Goal: Information Seeking & Learning: Learn about a topic

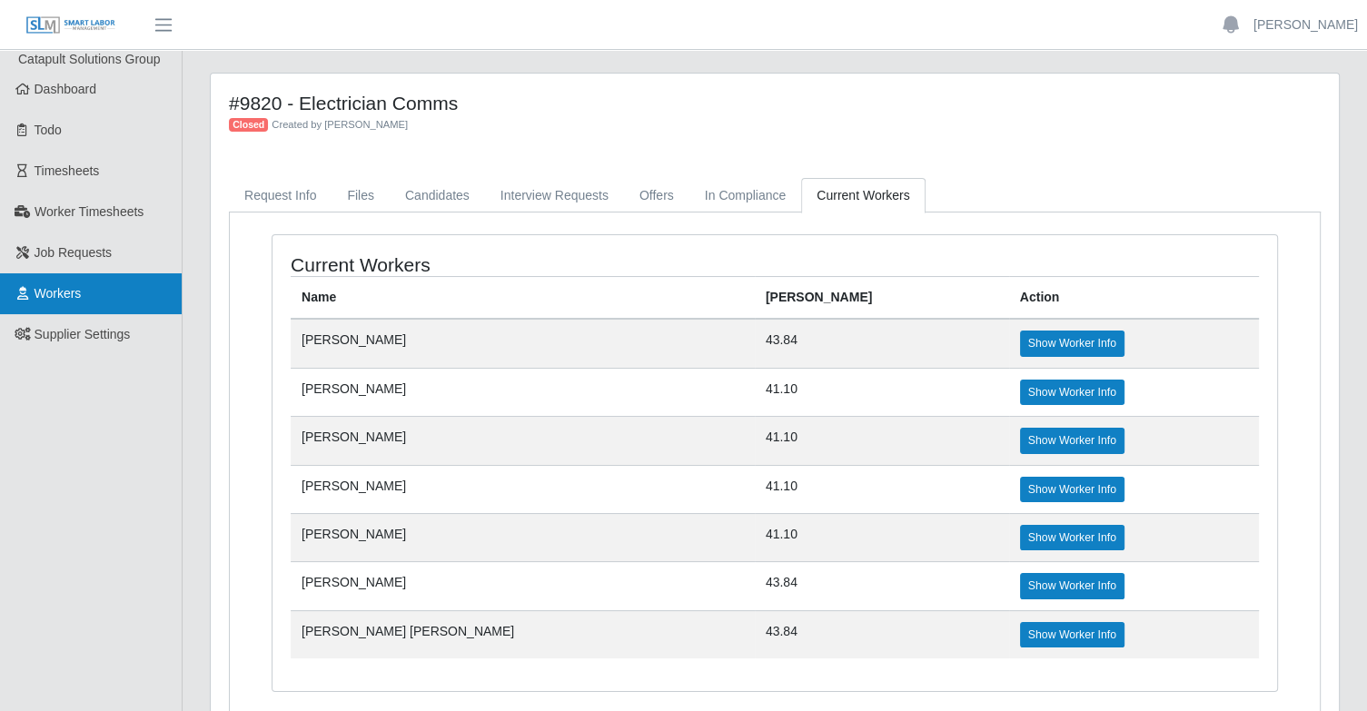
click at [112, 292] on link "Workers" at bounding box center [91, 293] width 182 height 41
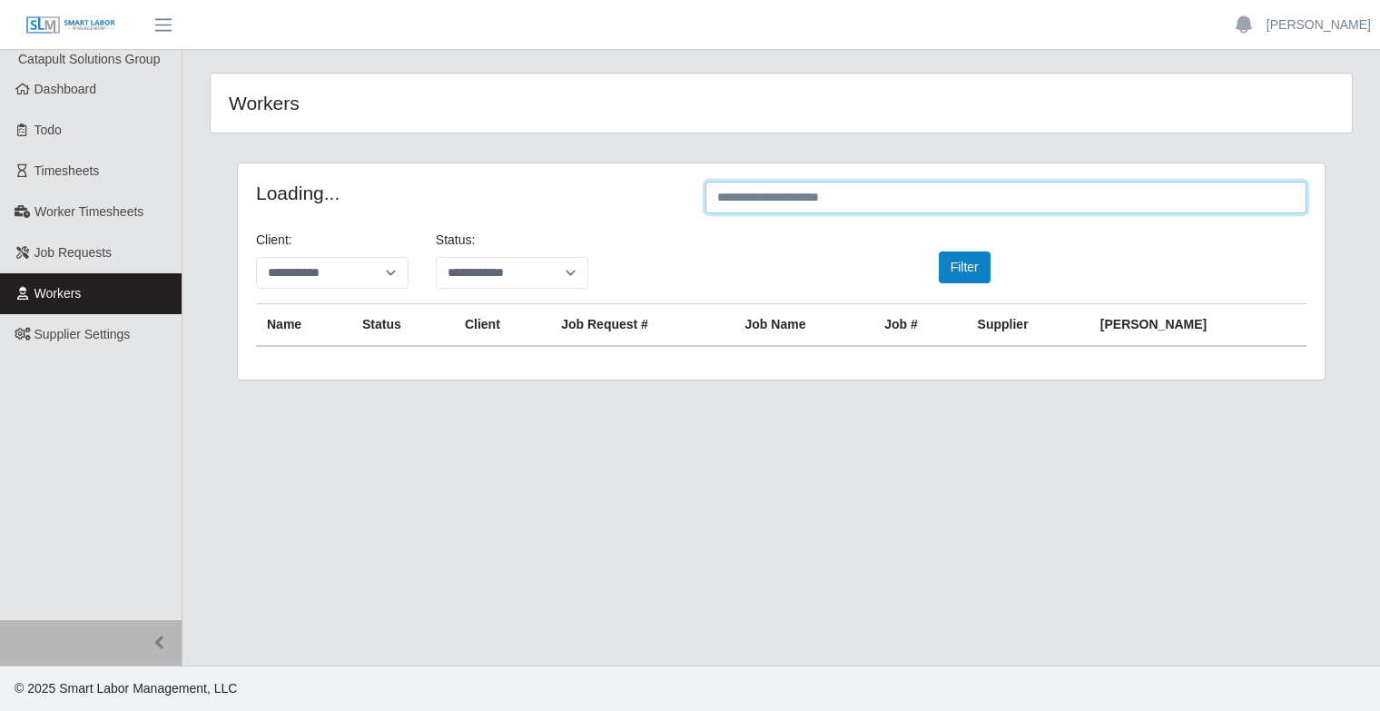
click at [977, 205] on input "text" at bounding box center [1006, 198] width 601 height 32
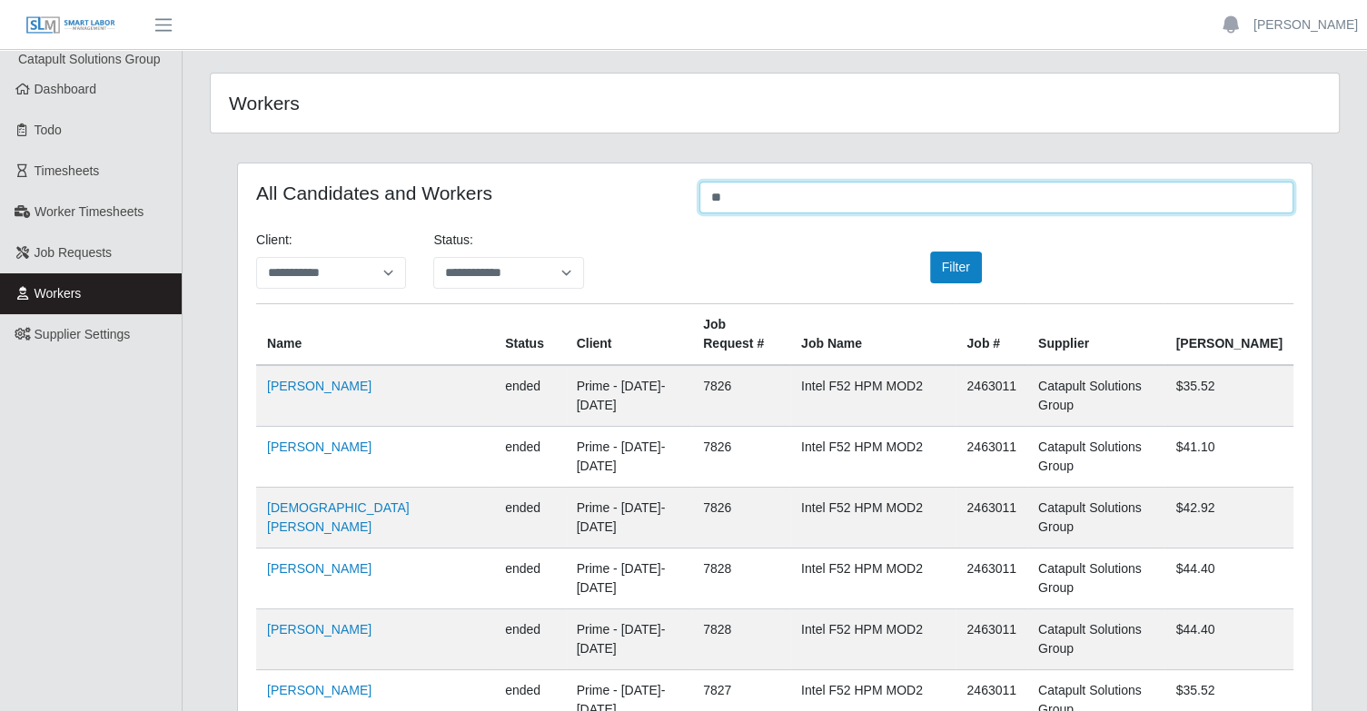
type input "*"
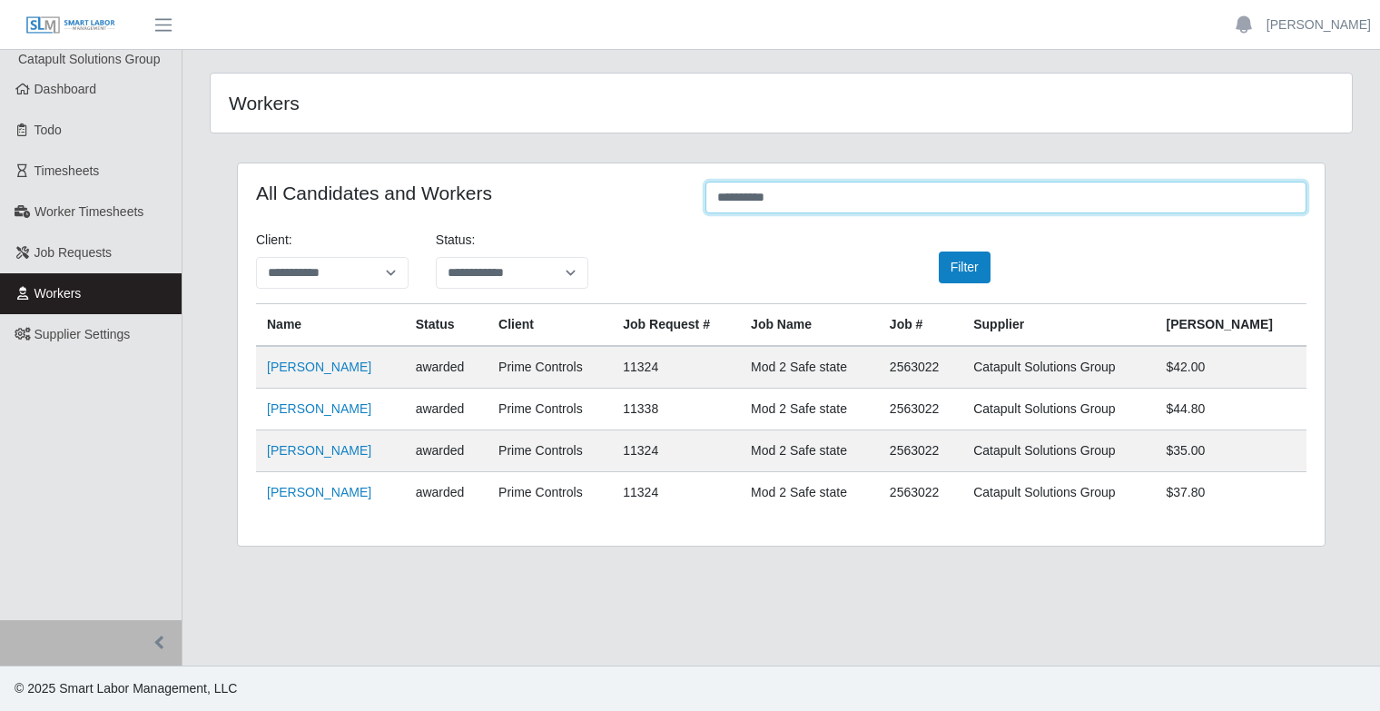
type input "**********"
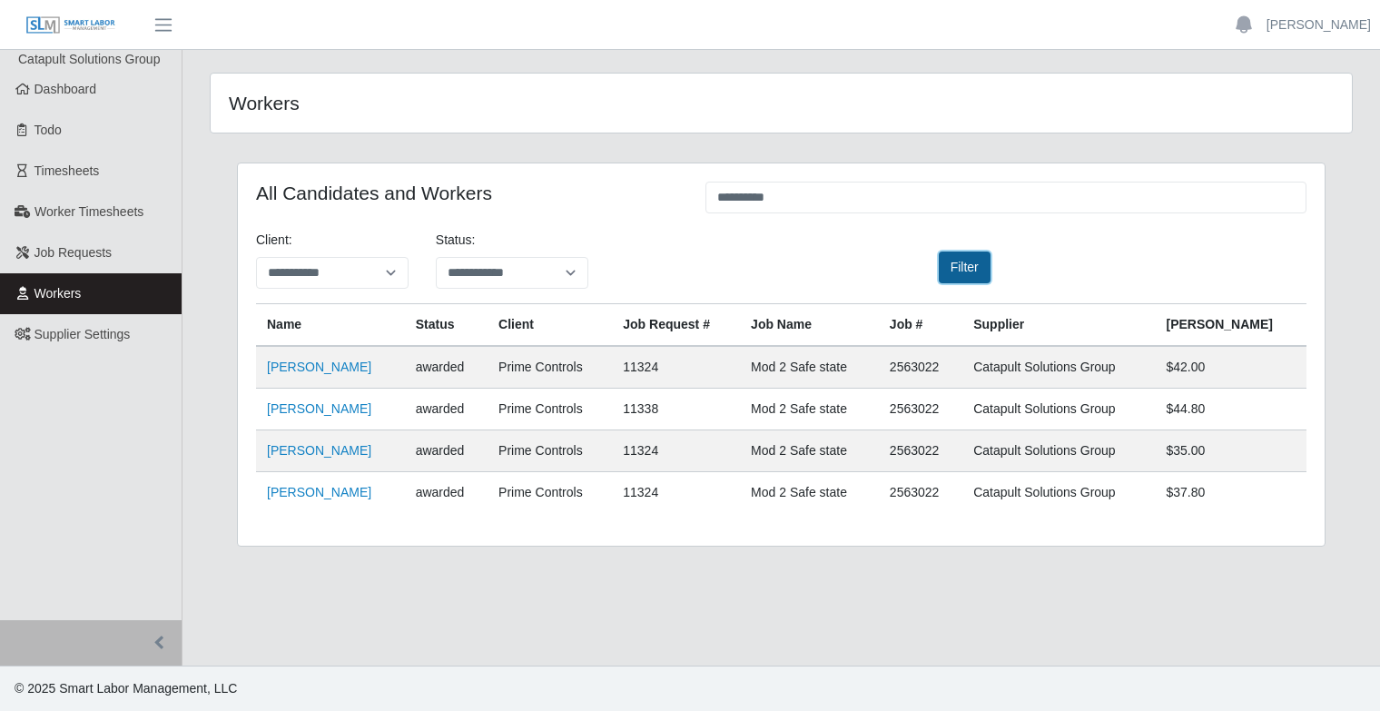
click at [970, 278] on button "Filter" at bounding box center [965, 268] width 52 height 32
click at [347, 412] on link "Wilis Reyes Guillen" at bounding box center [319, 408] width 104 height 15
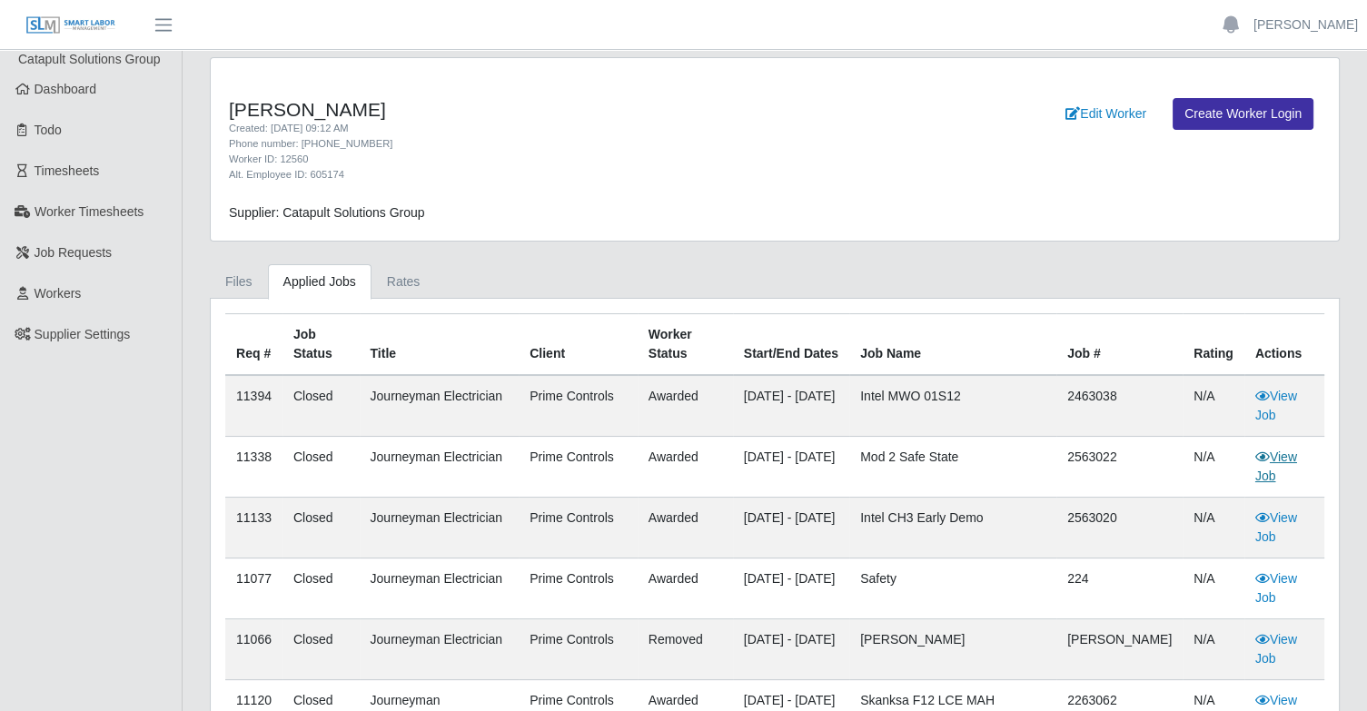
click at [1279, 460] on link "View Job" at bounding box center [1276, 467] width 42 height 34
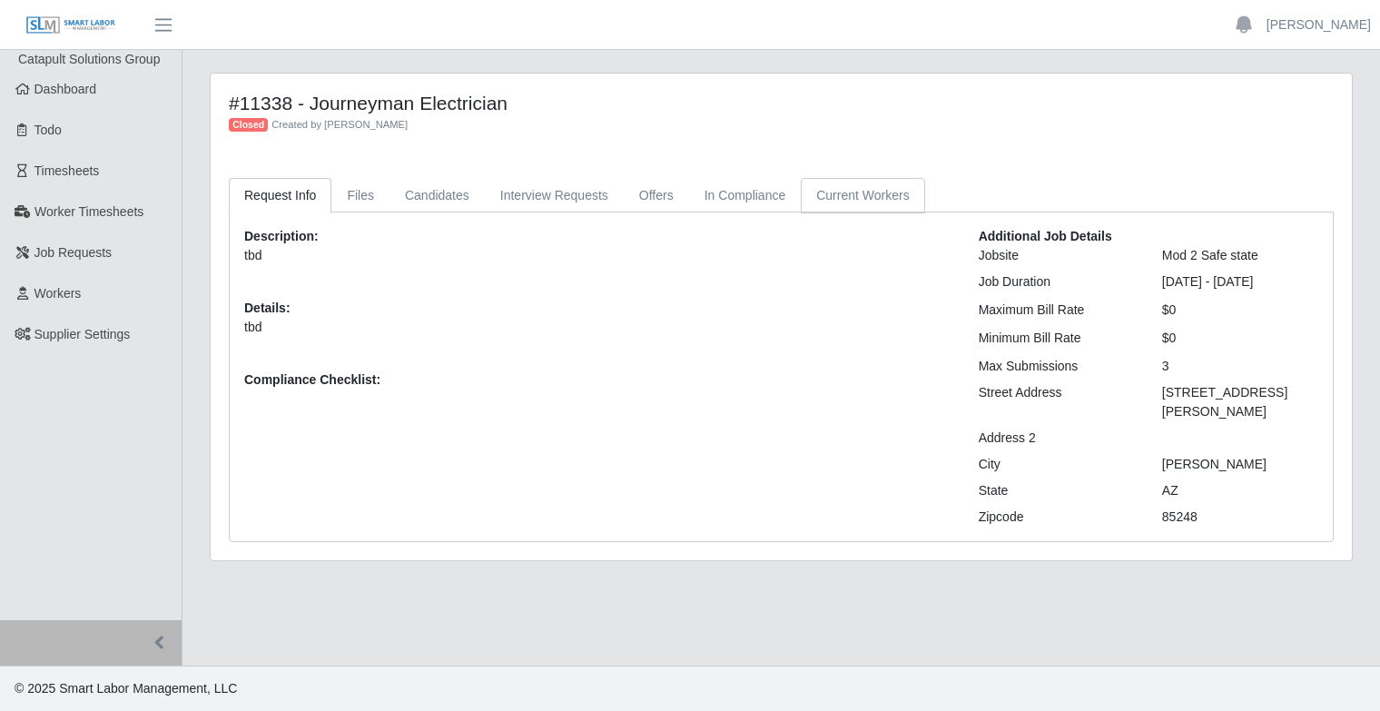
click at [814, 206] on link "Current Workers" at bounding box center [863, 195] width 124 height 35
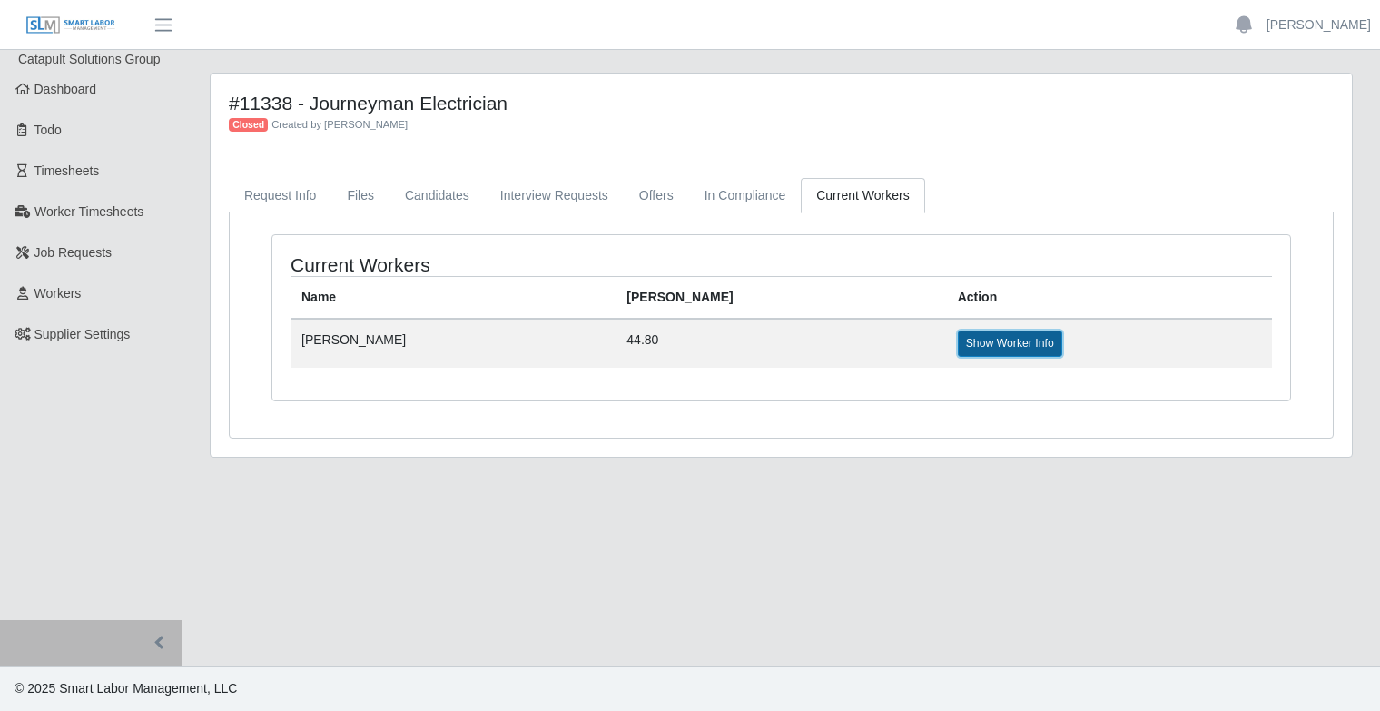
click at [958, 346] on link "Show Worker Info" at bounding box center [1010, 343] width 104 height 25
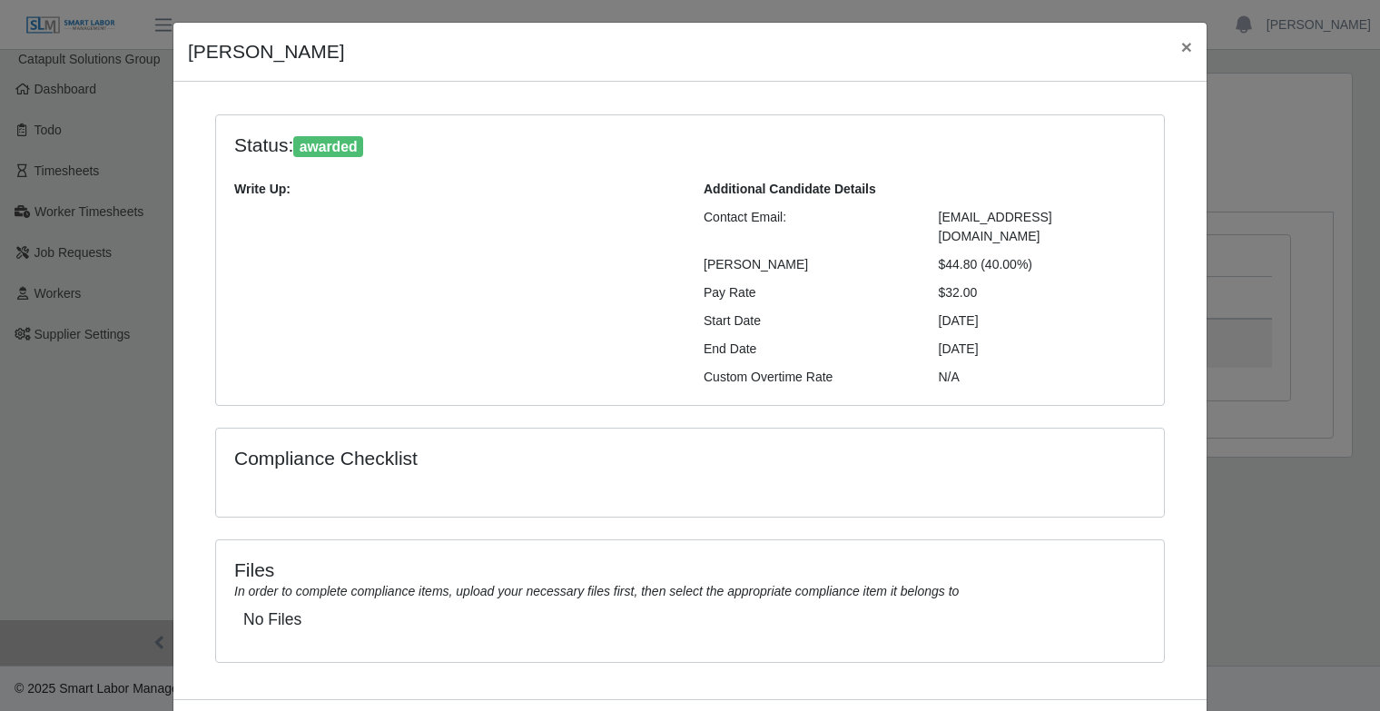
scroll to position [13, 0]
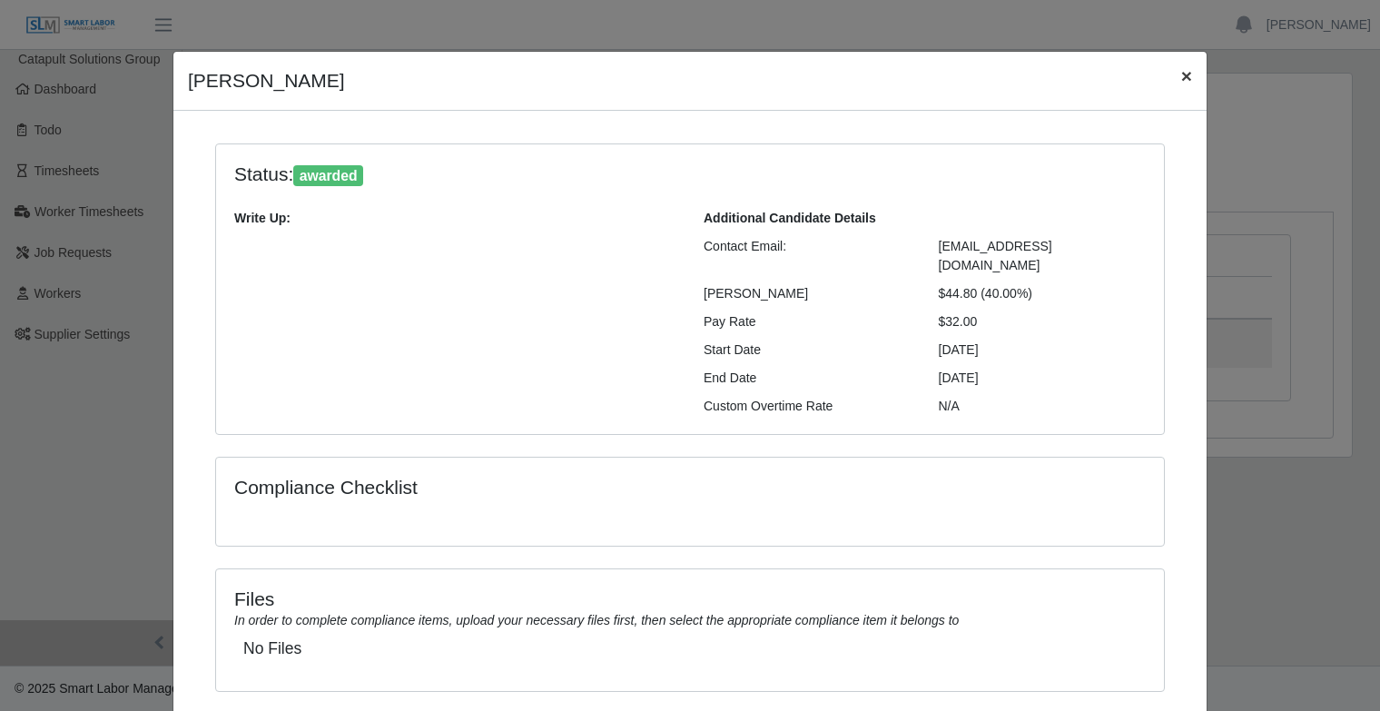
click at [1181, 79] on span "×" at bounding box center [1186, 75] width 11 height 21
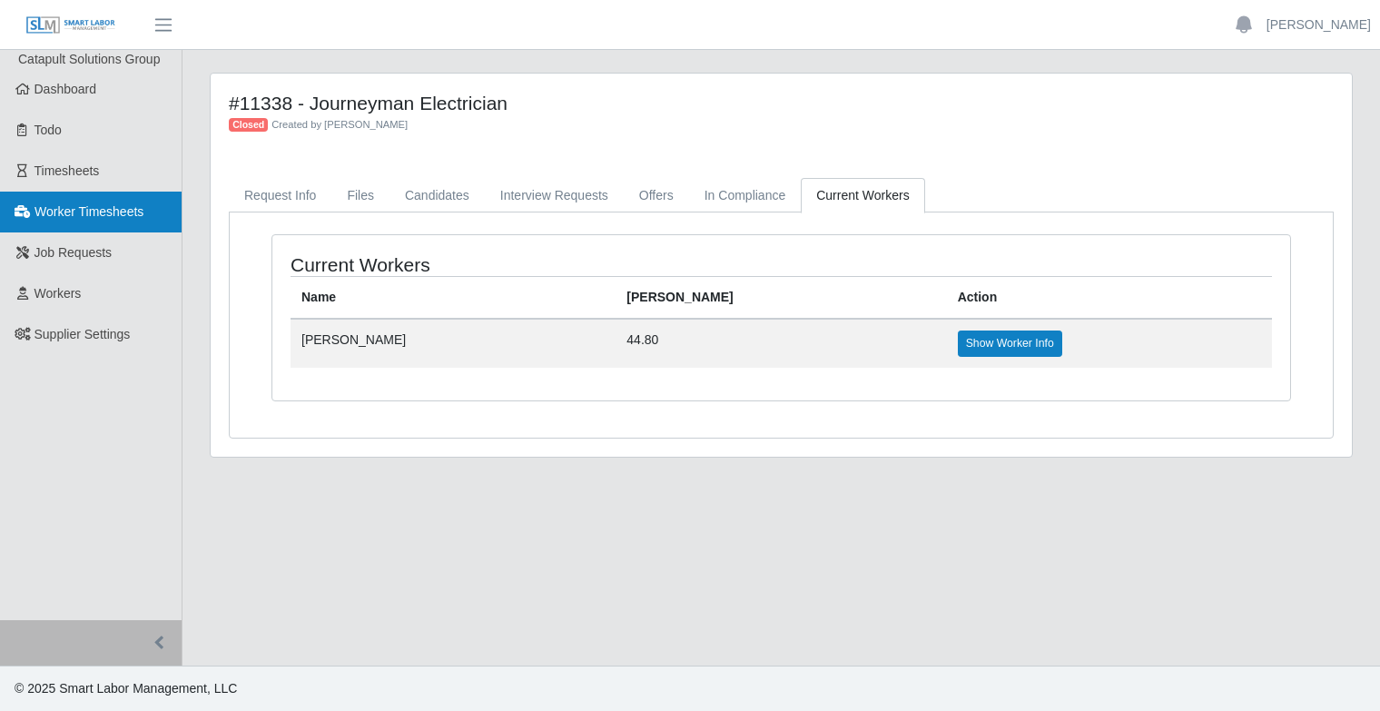
click at [46, 213] on span "Worker Timesheets" at bounding box center [89, 211] width 109 height 15
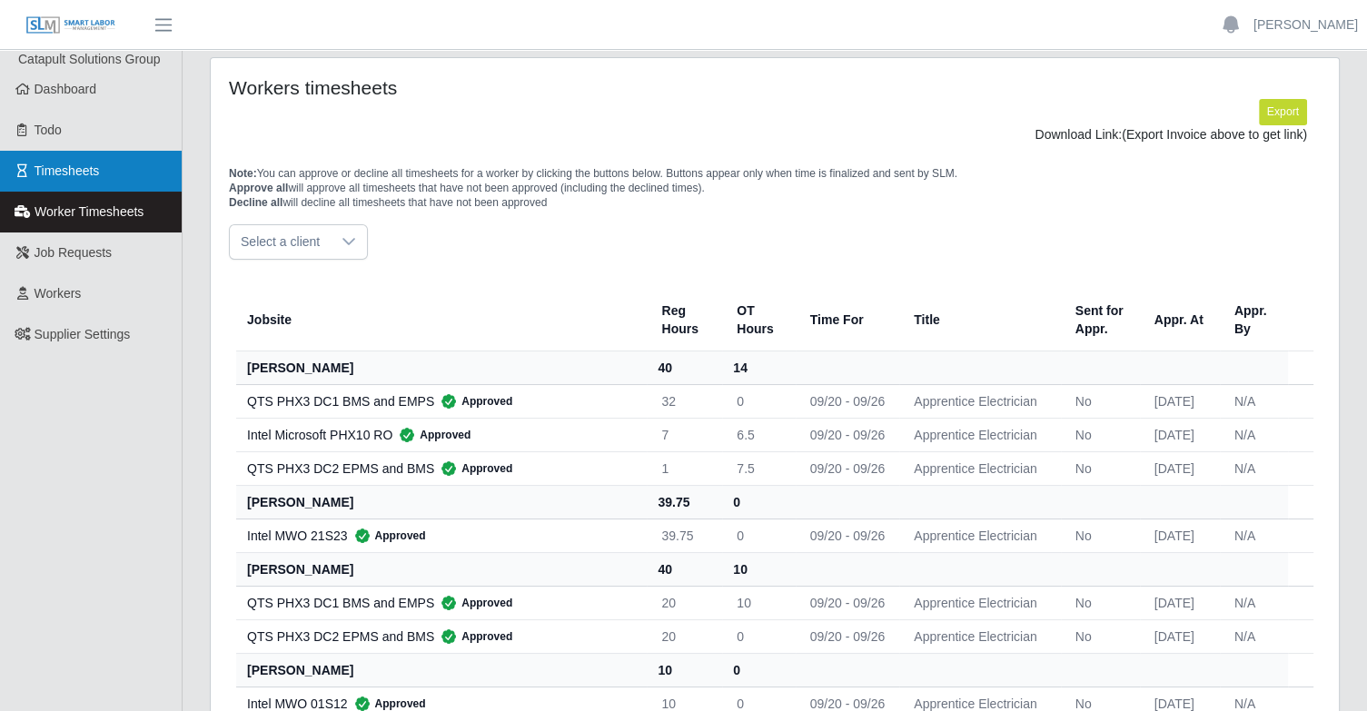
click at [104, 169] on link "Timesheets" at bounding box center [91, 171] width 182 height 41
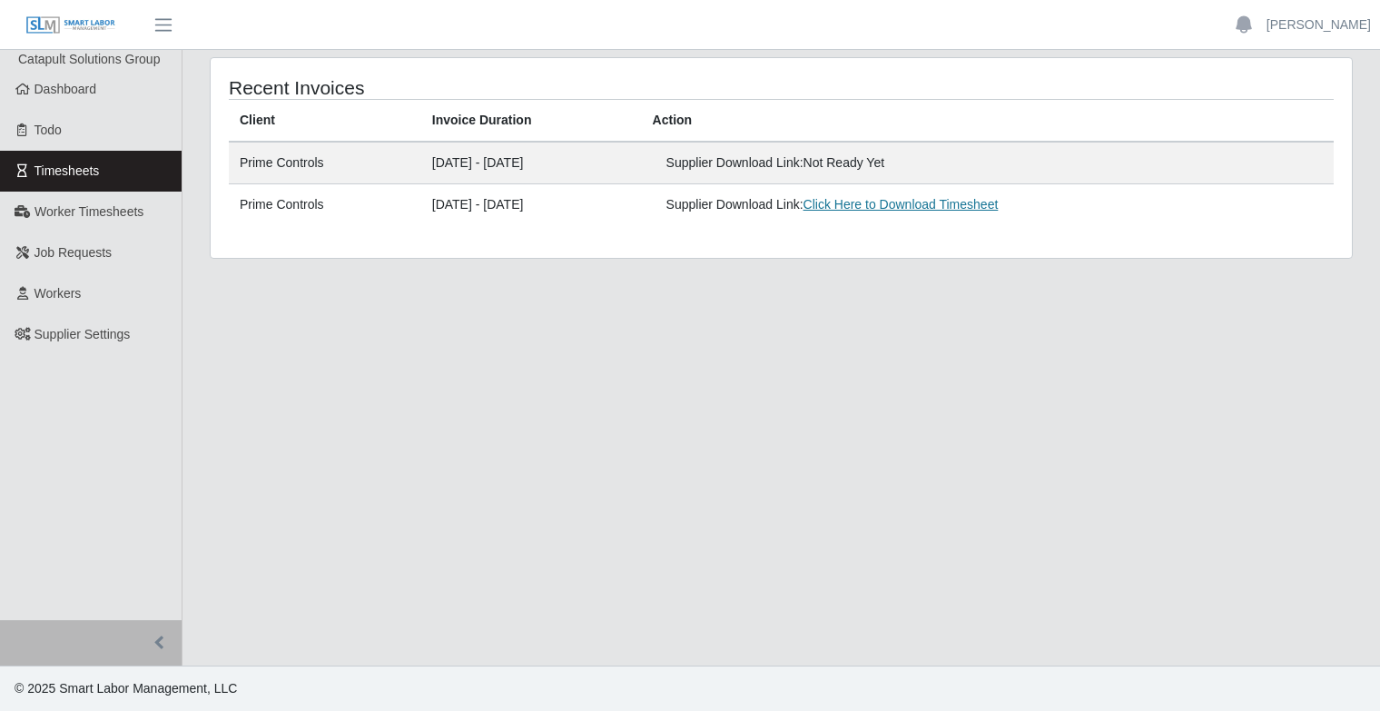
click at [911, 205] on link "Click Here to Download Timesheet" at bounding box center [901, 204] width 195 height 15
click at [78, 298] on span "Workers" at bounding box center [58, 293] width 47 height 15
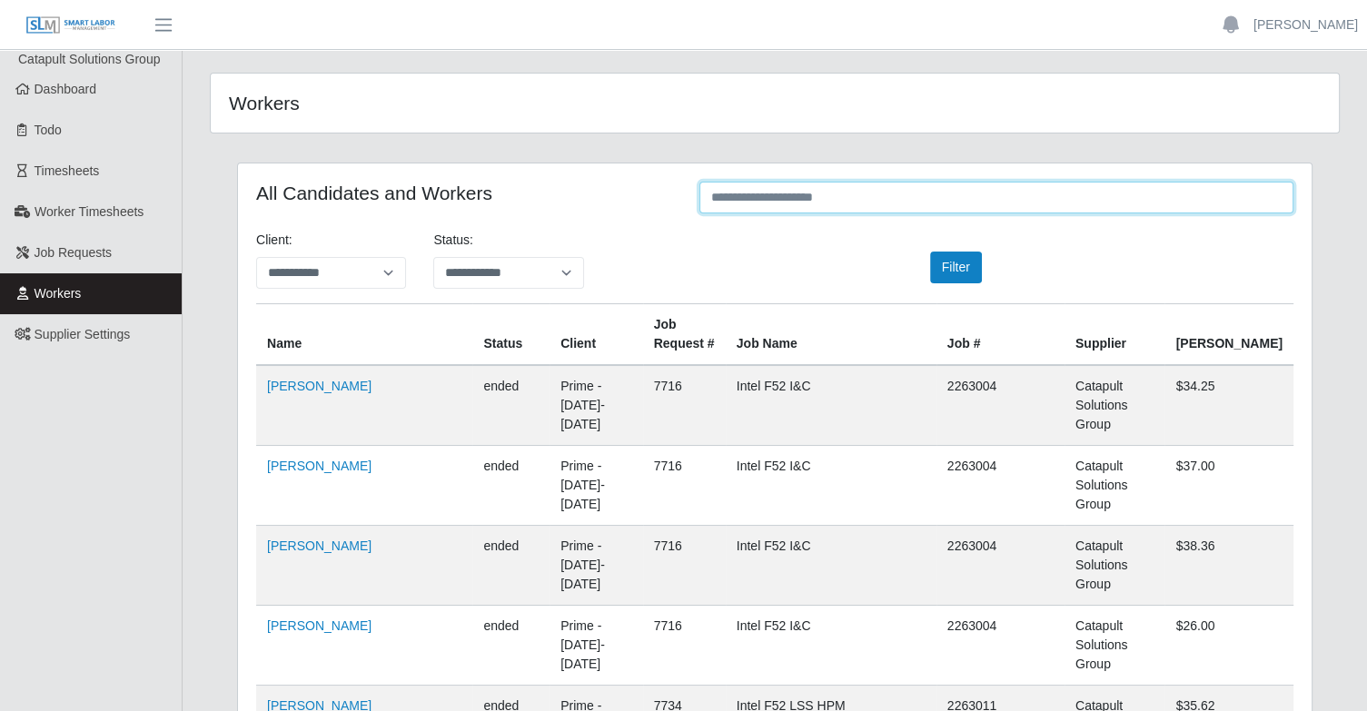
click at [814, 196] on input "text" at bounding box center [996, 198] width 594 height 32
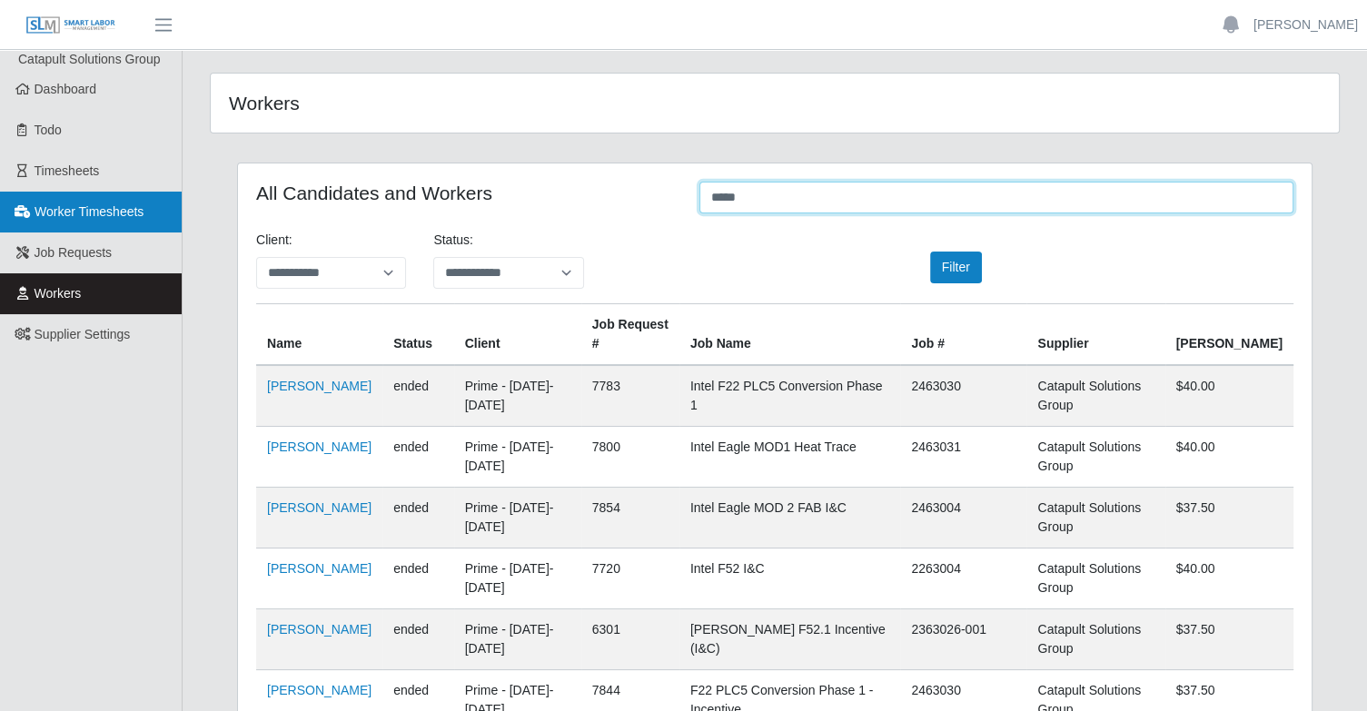
type input "*****"
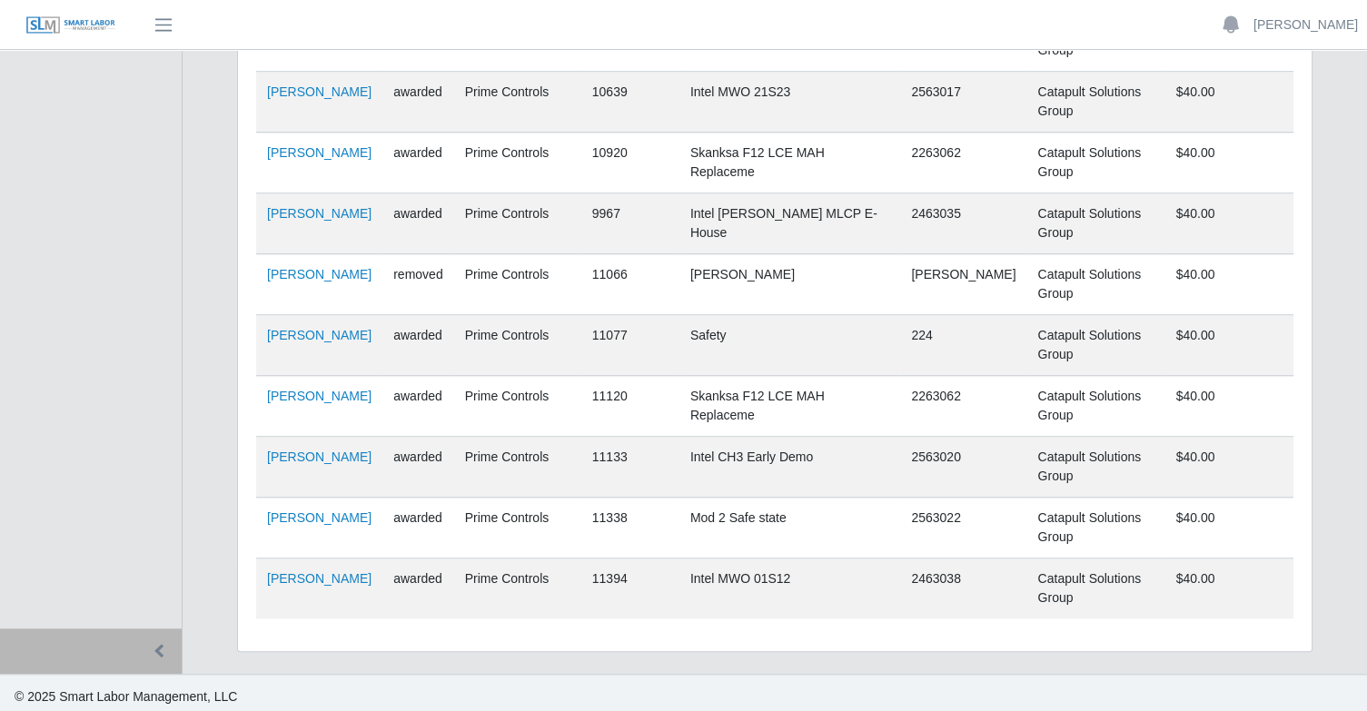
scroll to position [1513, 0]
drag, startPoint x: 1042, startPoint y: 510, endPoint x: 976, endPoint y: 511, distance: 65.4
click at [976, 511] on td "2563022" at bounding box center [963, 526] width 126 height 61
copy td "2563022"
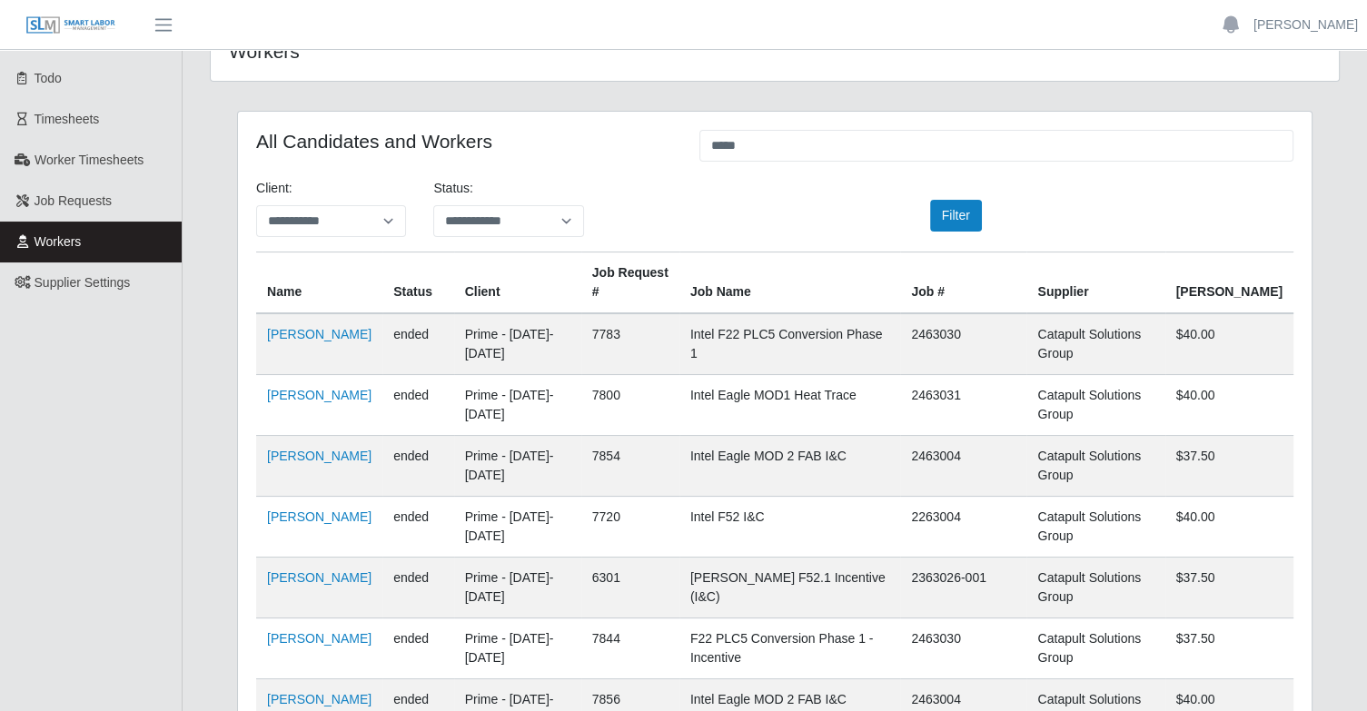
scroll to position [0, 0]
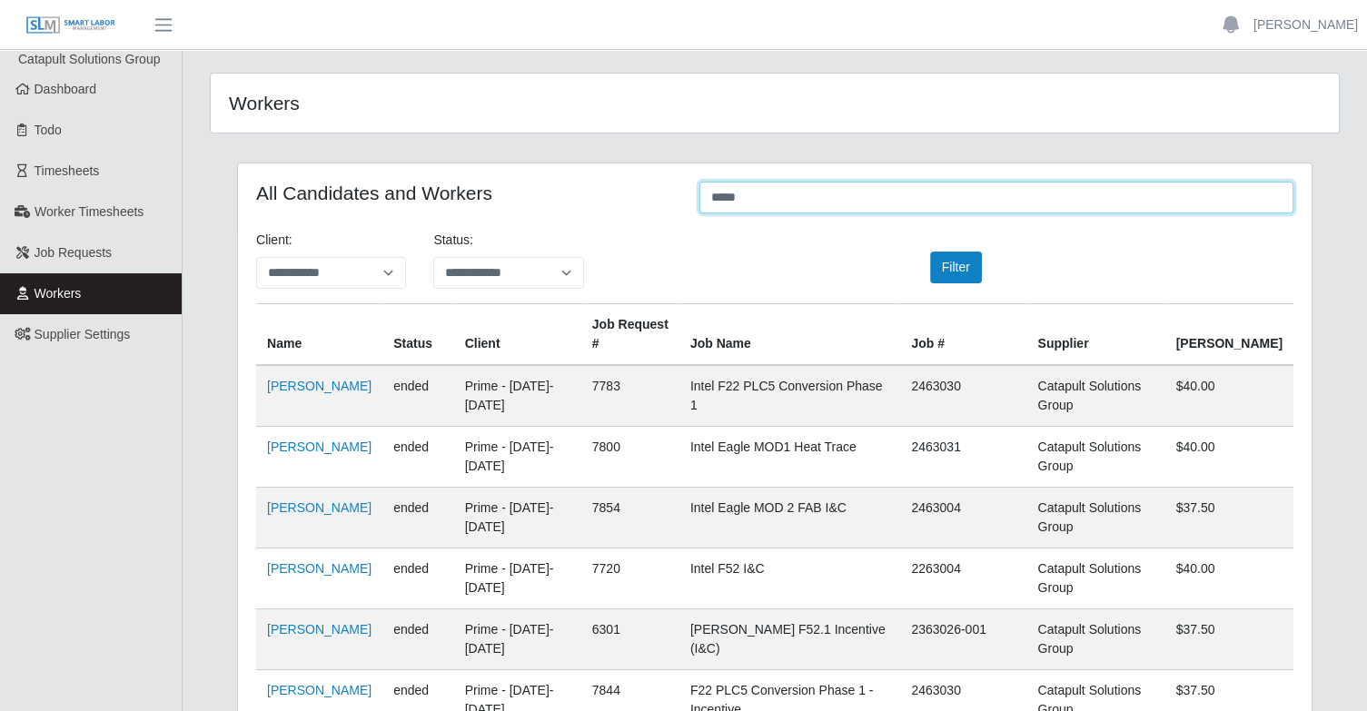
drag, startPoint x: 762, startPoint y: 198, endPoint x: 674, endPoint y: 200, distance: 88.1
click at [674, 200] on div "All Candidates and Workers *****" at bounding box center [774, 199] width 1064 height 35
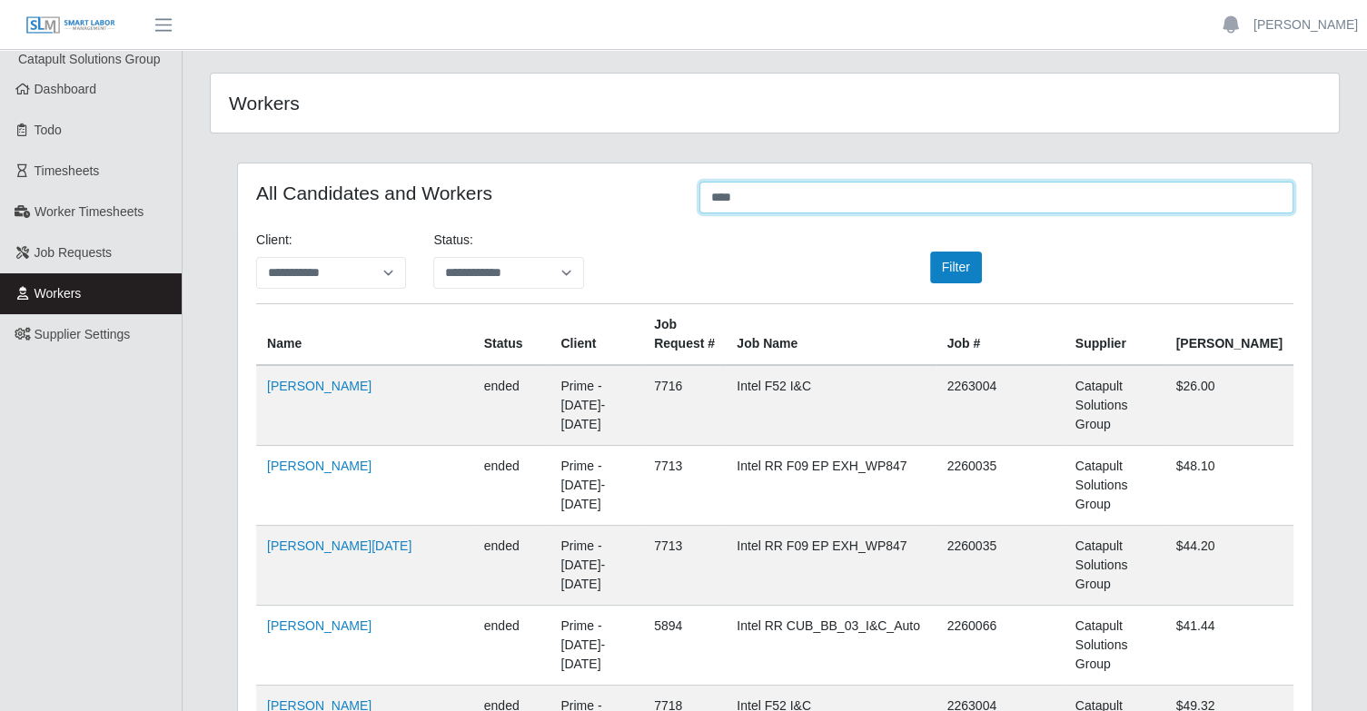
type input "****"
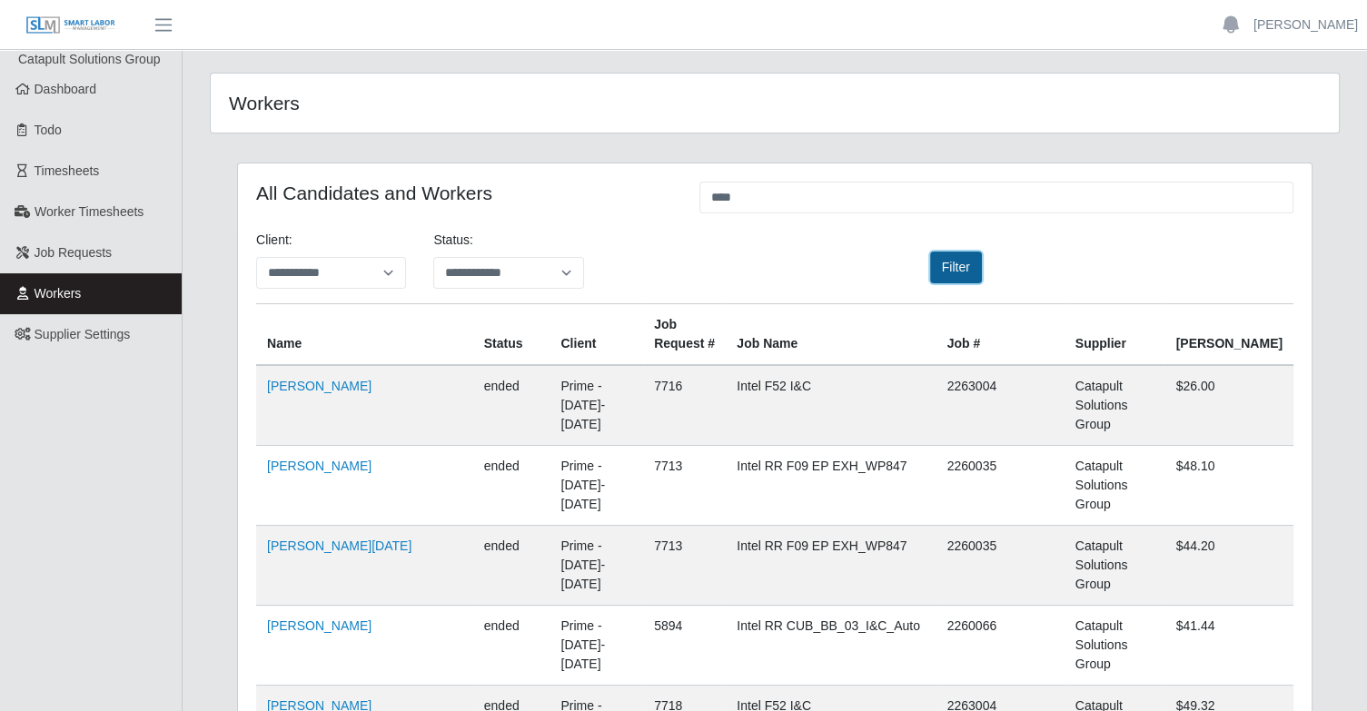
click at [946, 267] on button "Filter" at bounding box center [956, 268] width 52 height 32
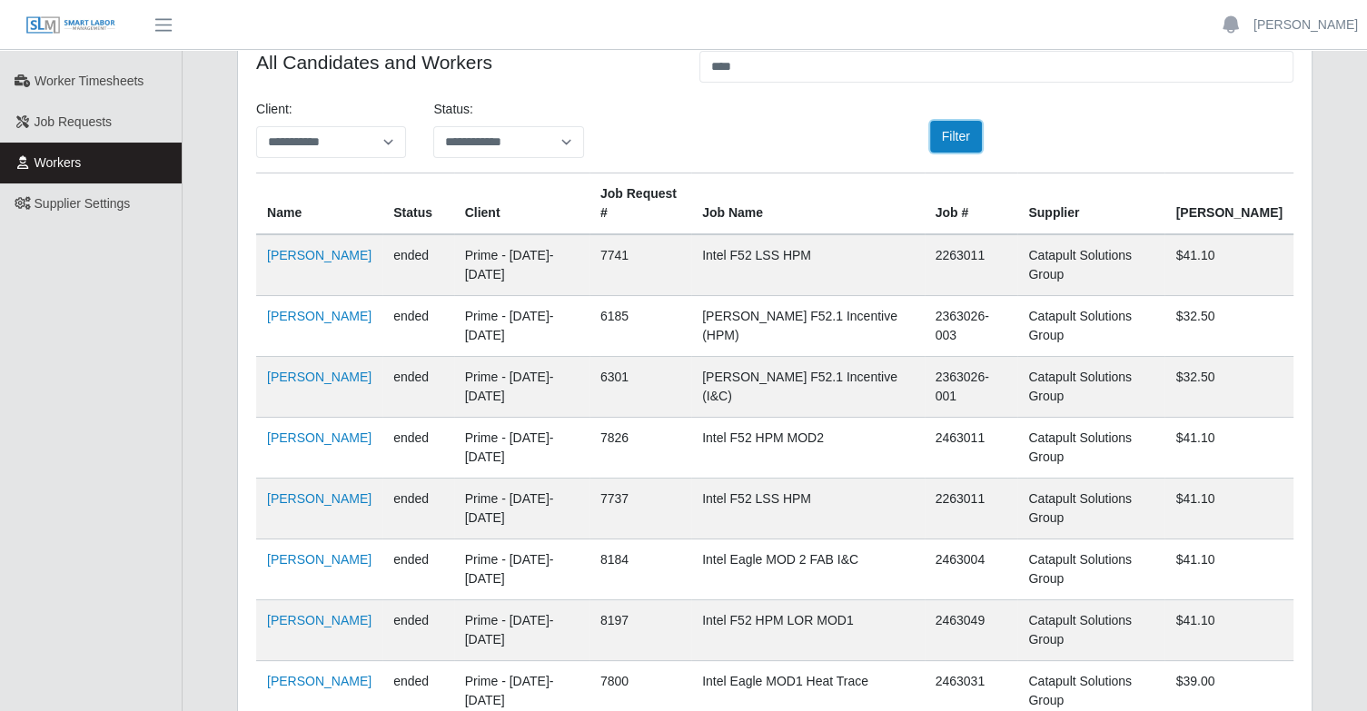
scroll to position [82, 0]
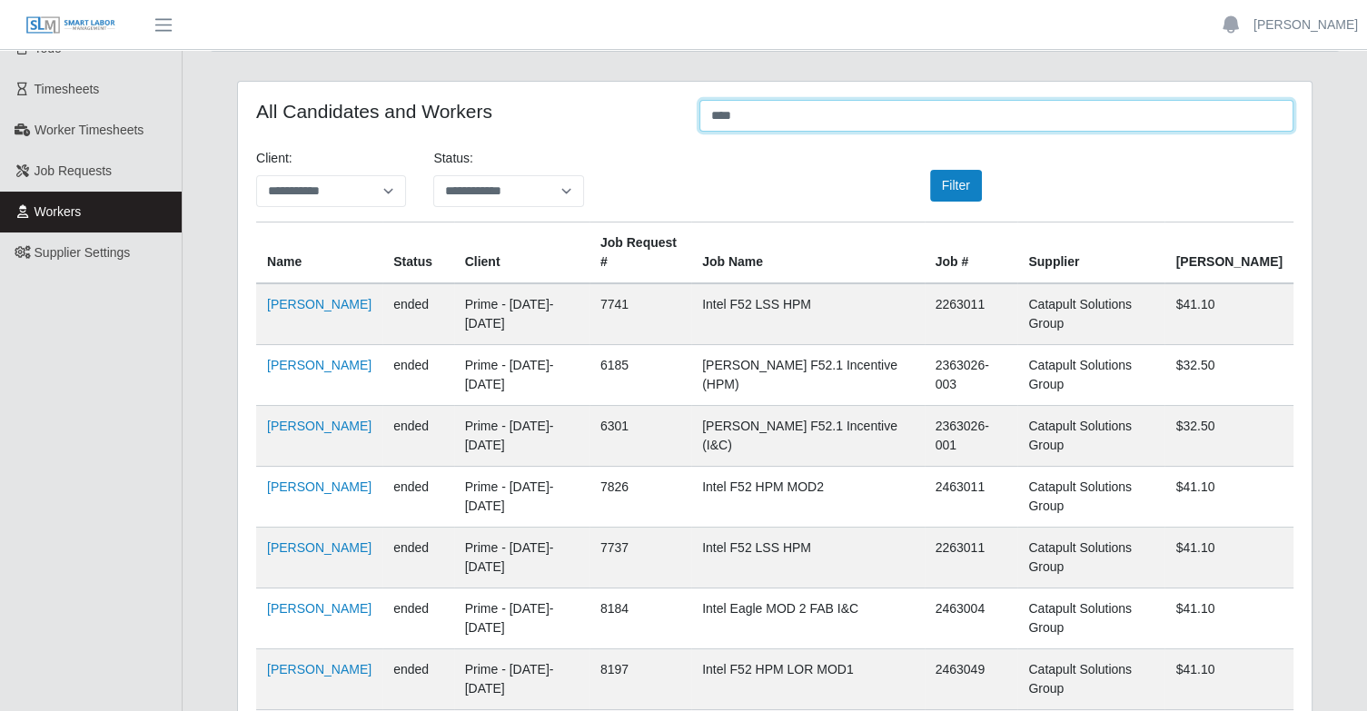
drag, startPoint x: 789, startPoint y: 112, endPoint x: 707, endPoint y: 115, distance: 81.8
click at [707, 115] on input "****" at bounding box center [996, 116] width 594 height 32
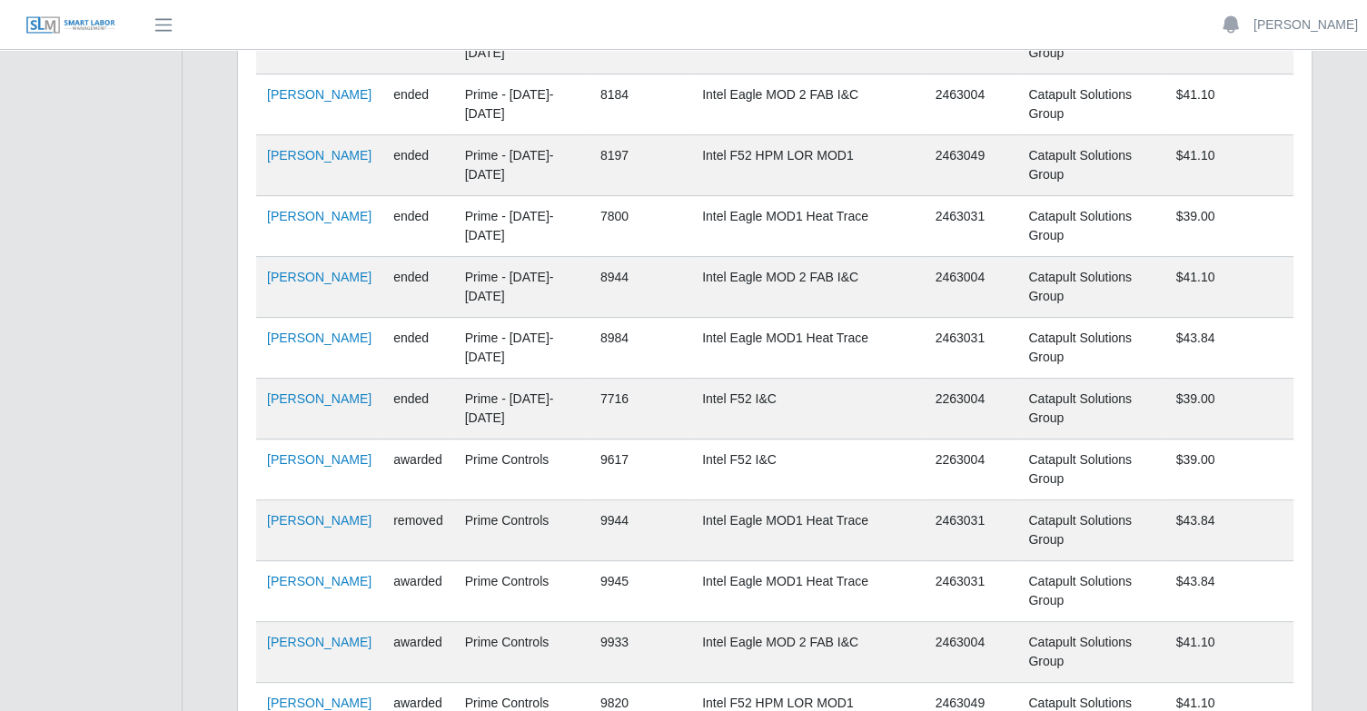
scroll to position [717, 0]
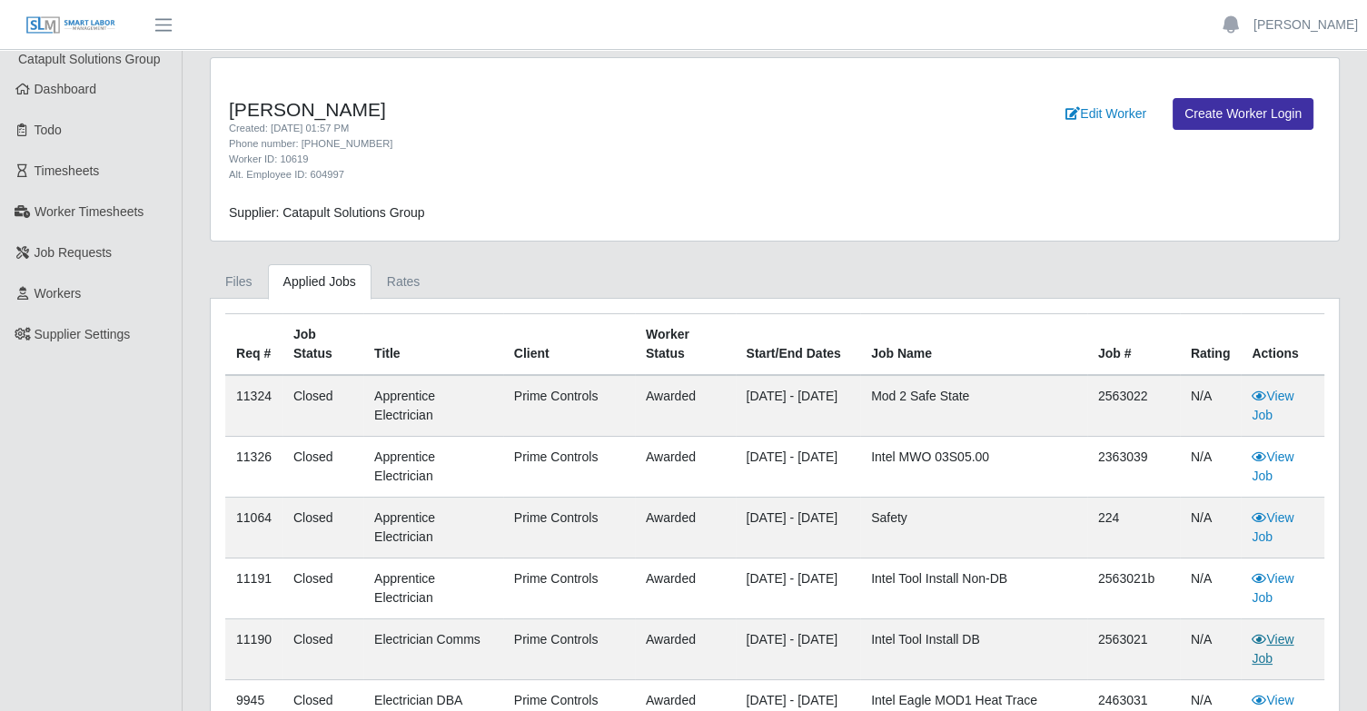
click at [1253, 639] on icon at bounding box center [1258, 639] width 15 height 13
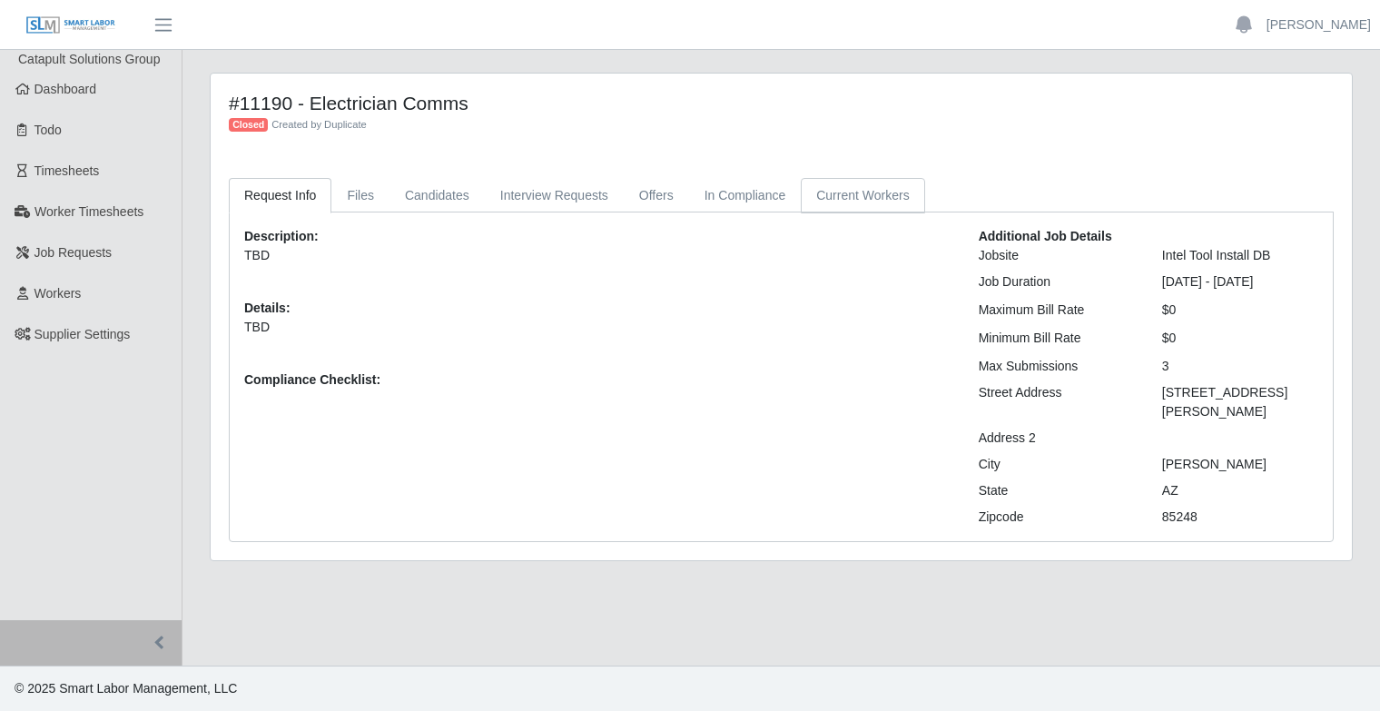
click at [809, 198] on link "Current Workers" at bounding box center [863, 195] width 124 height 35
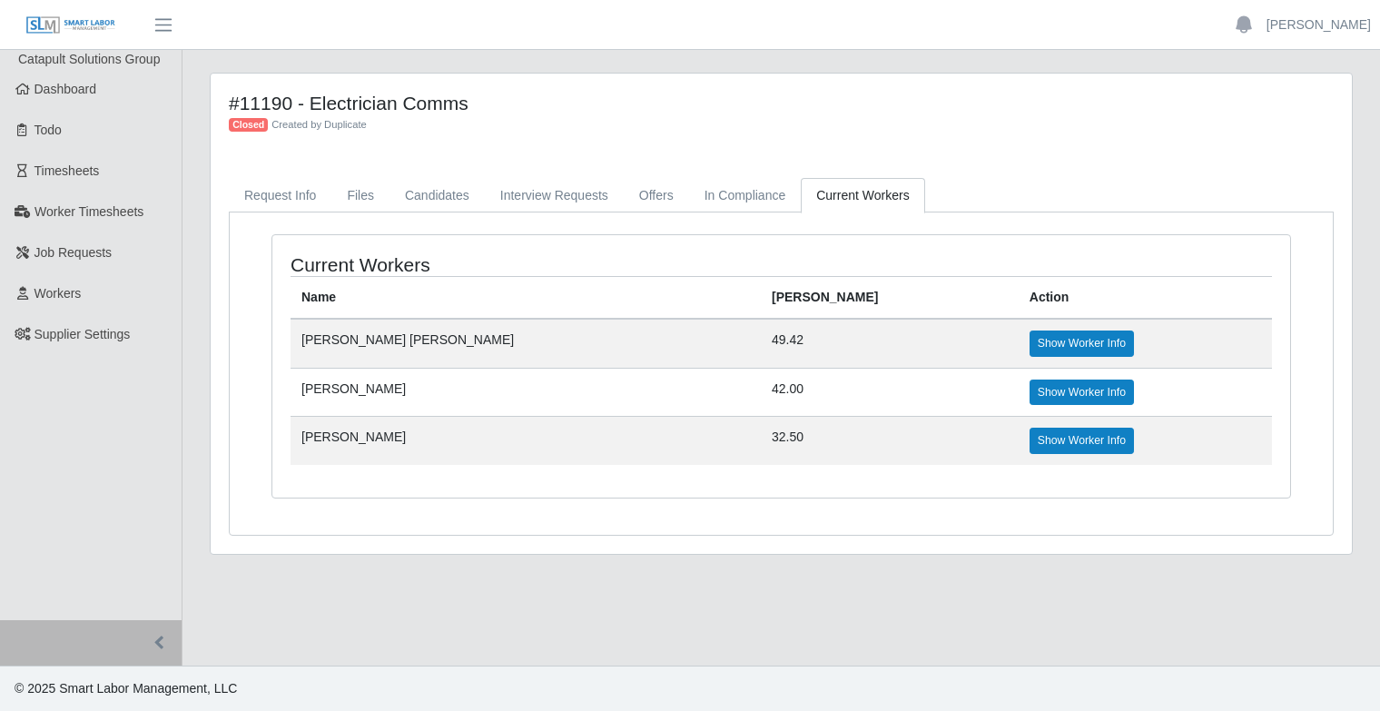
click at [1019, 371] on td "Show Worker Info" at bounding box center [1145, 392] width 253 height 48
click at [1030, 390] on link "Show Worker Info" at bounding box center [1082, 392] width 104 height 25
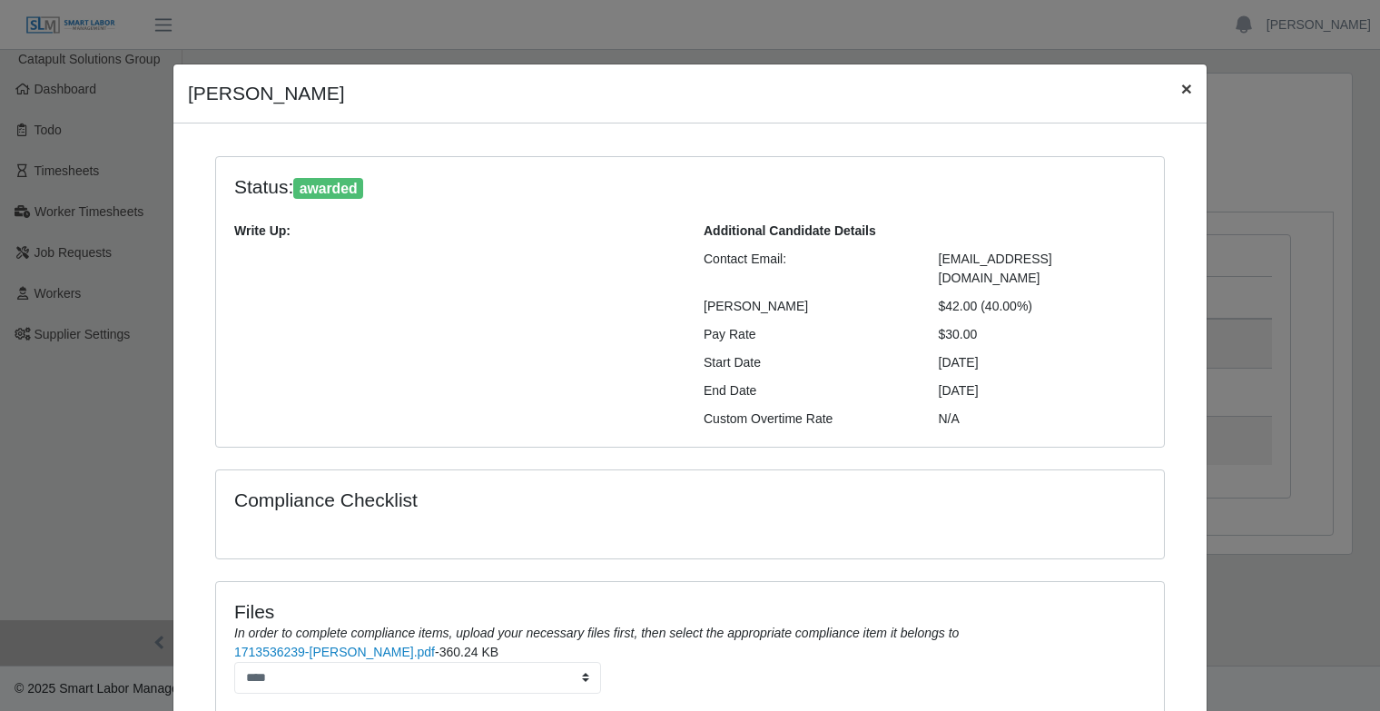
click at [1181, 85] on span "×" at bounding box center [1186, 88] width 11 height 21
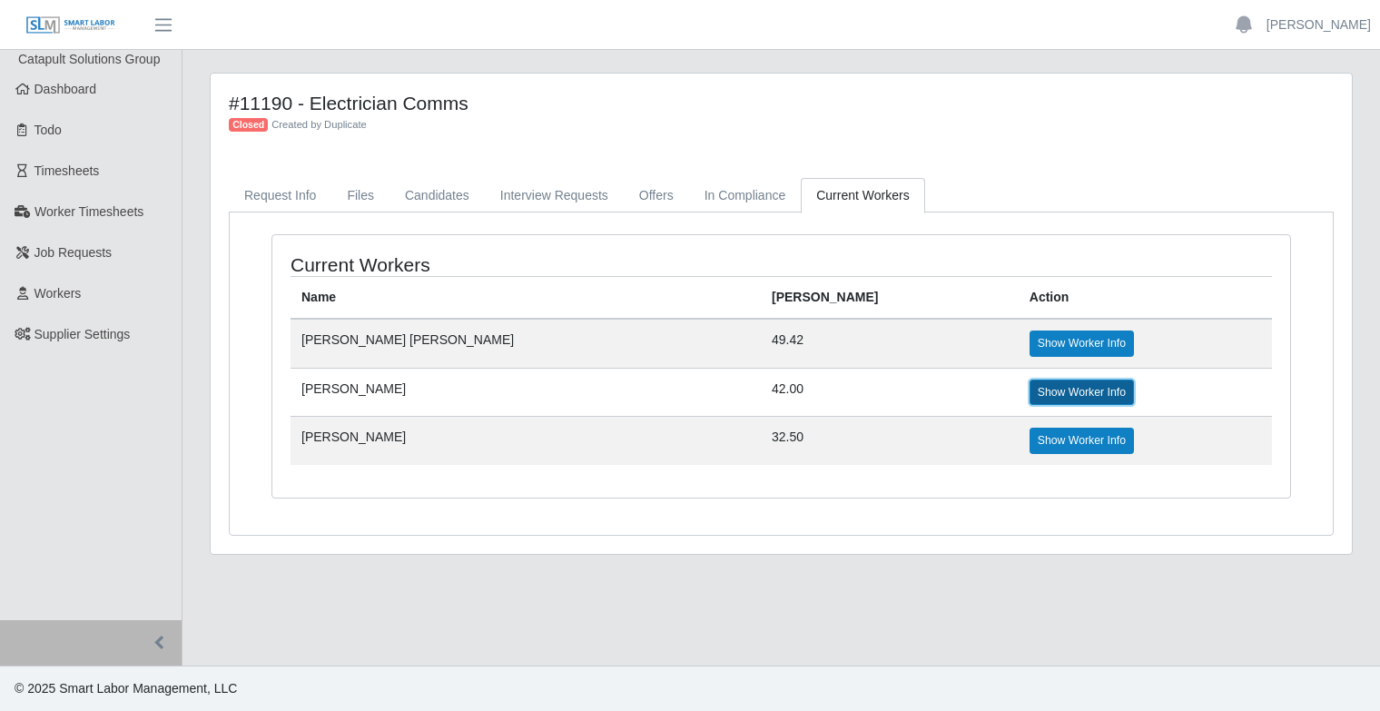
click at [1030, 391] on link "Show Worker Info" at bounding box center [1082, 392] width 104 height 25
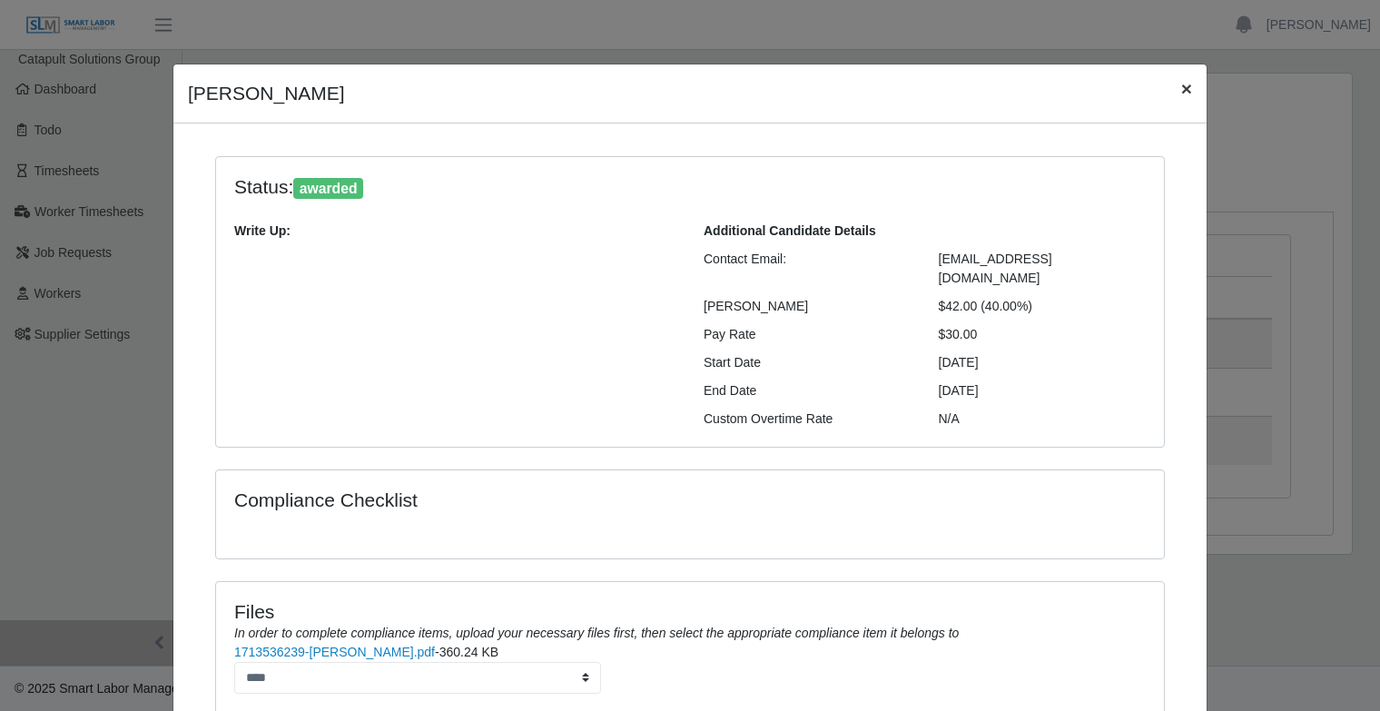
click at [1181, 98] on span "×" at bounding box center [1186, 88] width 11 height 21
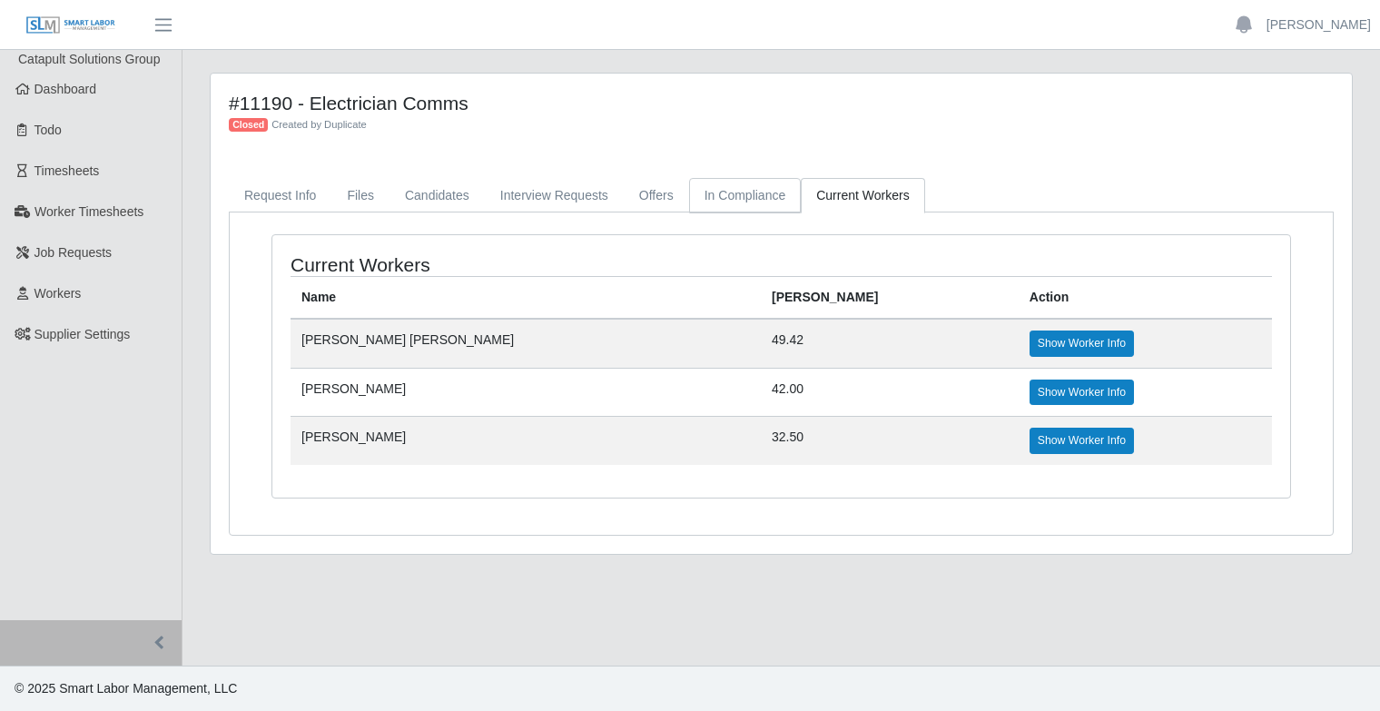
click at [713, 192] on link "In Compliance" at bounding box center [745, 195] width 113 height 35
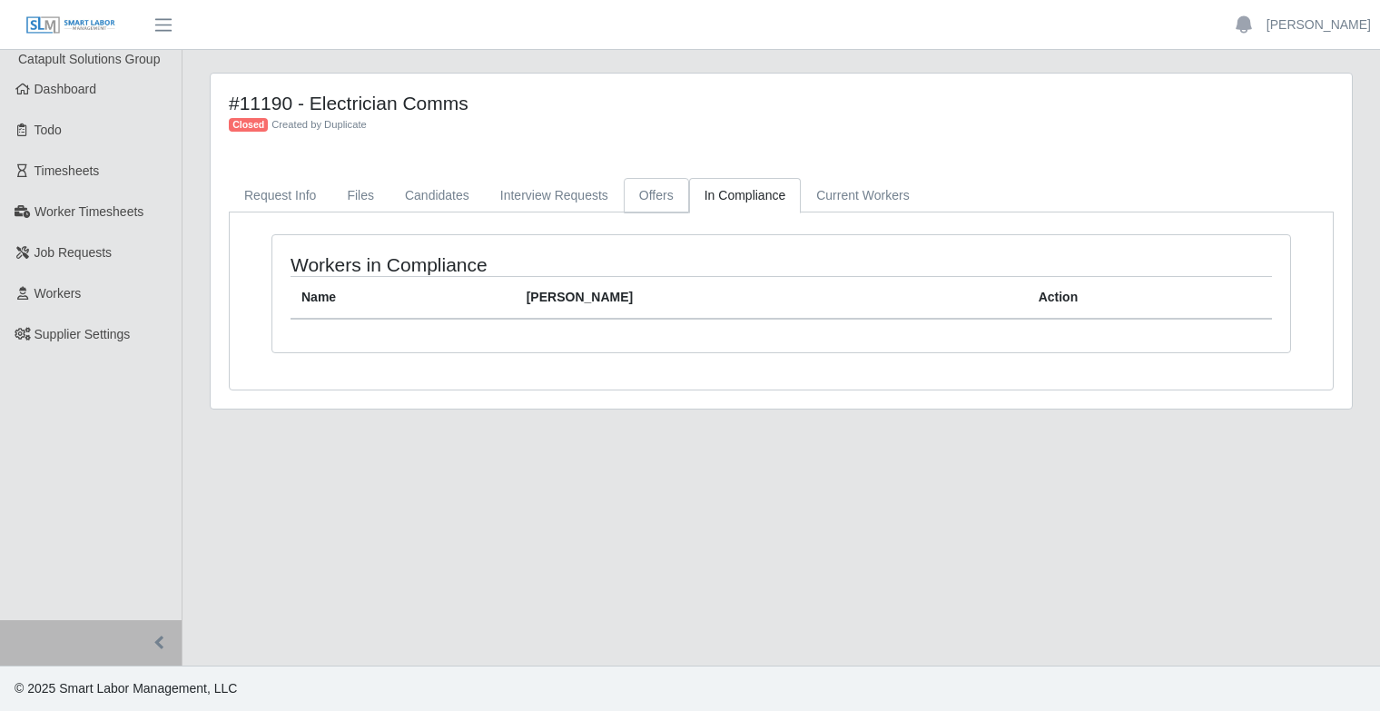
click at [633, 193] on link "Offers" at bounding box center [656, 195] width 65 height 35
click at [588, 205] on link "Interview Requests" at bounding box center [554, 195] width 139 height 35
click at [450, 195] on link "Candidates" at bounding box center [437, 195] width 95 height 35
click at [360, 205] on link "Files" at bounding box center [360, 195] width 58 height 35
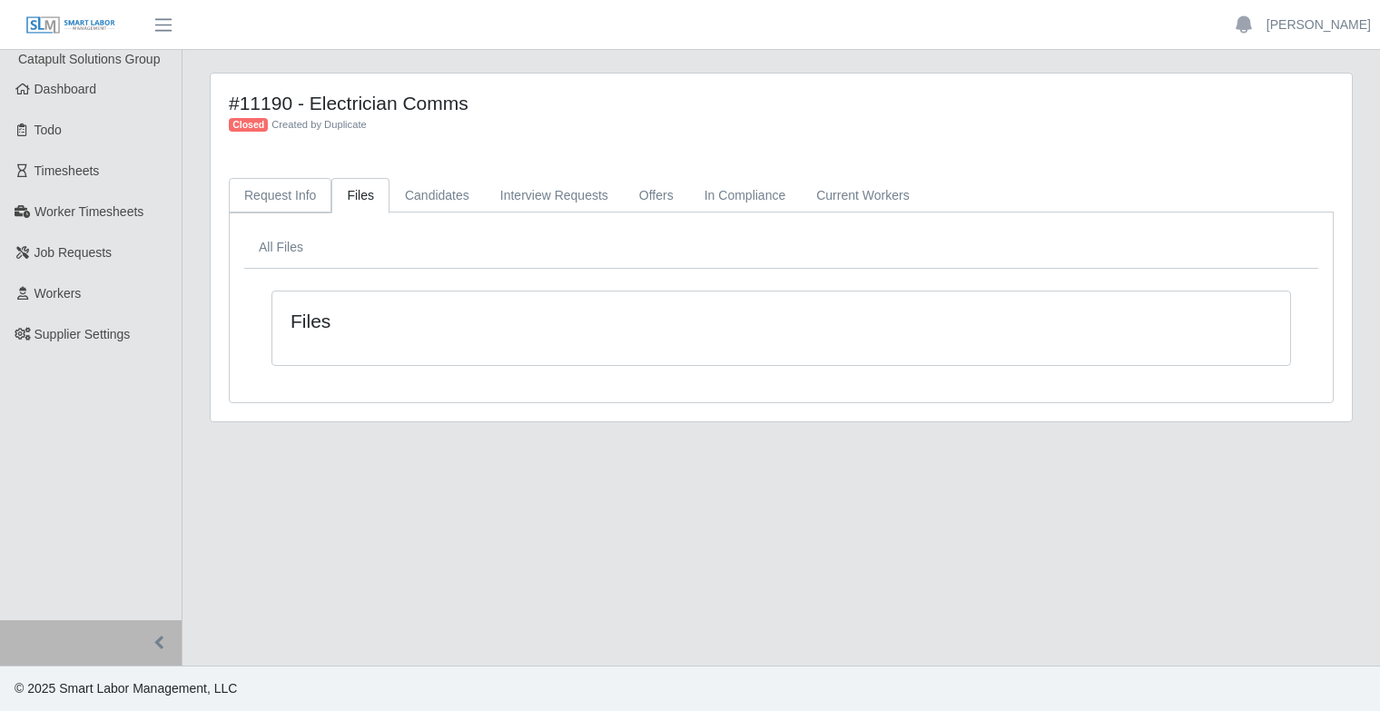
click at [272, 204] on link "Request Info" at bounding box center [280, 195] width 103 height 35
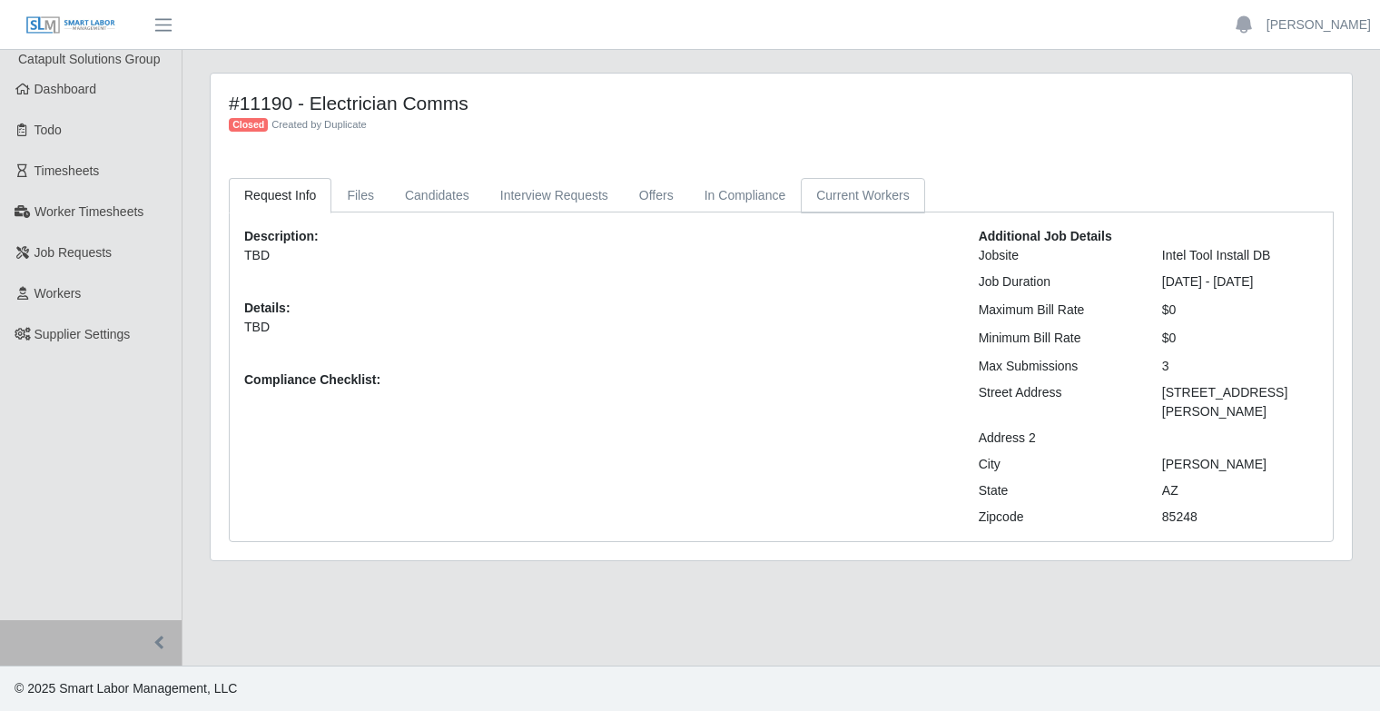
click at [829, 196] on link "Current Workers" at bounding box center [863, 195] width 124 height 35
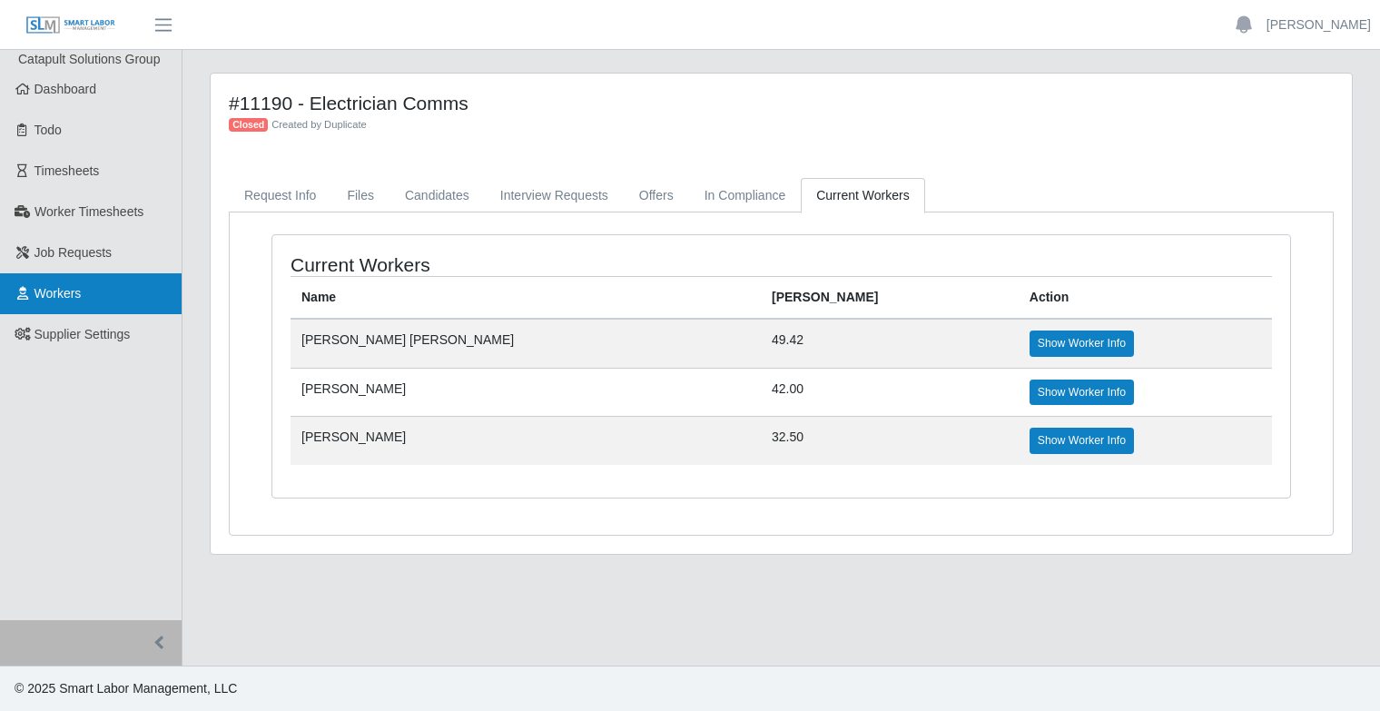
click at [108, 305] on link "Workers" at bounding box center [91, 293] width 182 height 41
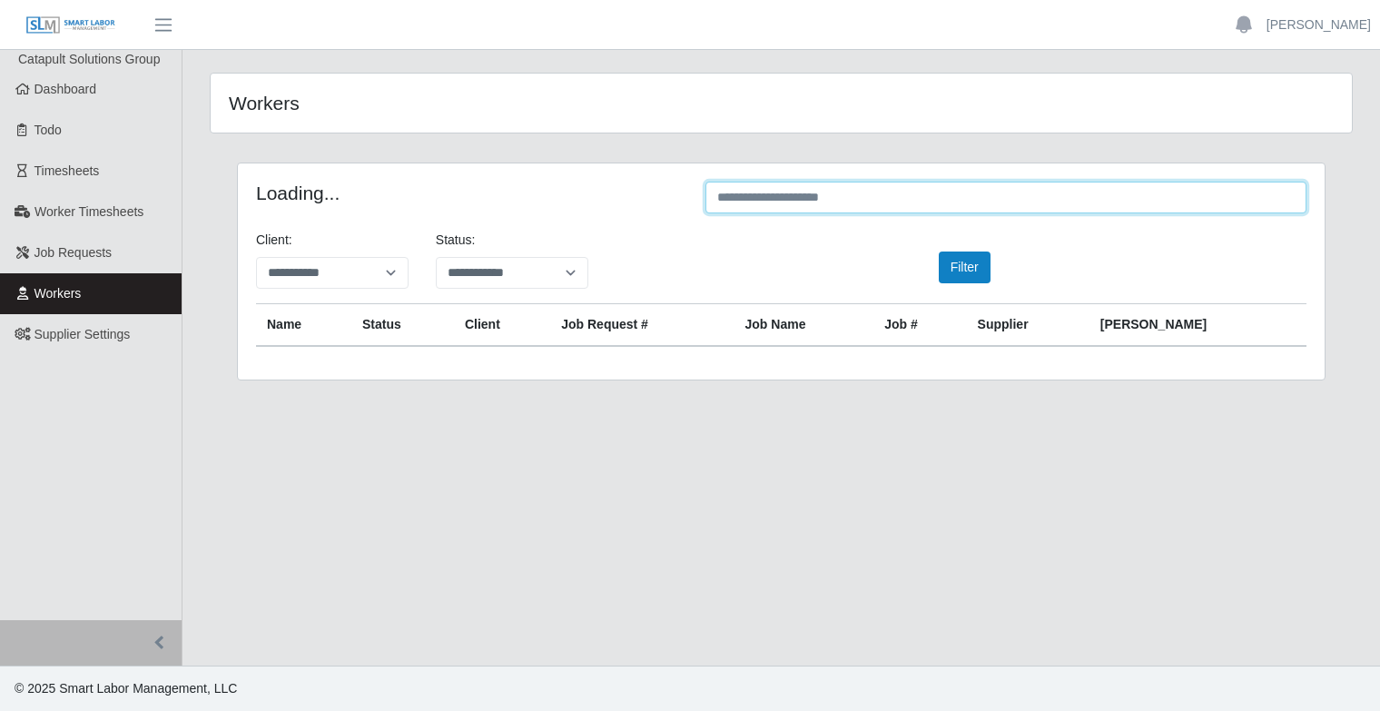
click at [886, 197] on input "text" at bounding box center [1006, 198] width 601 height 32
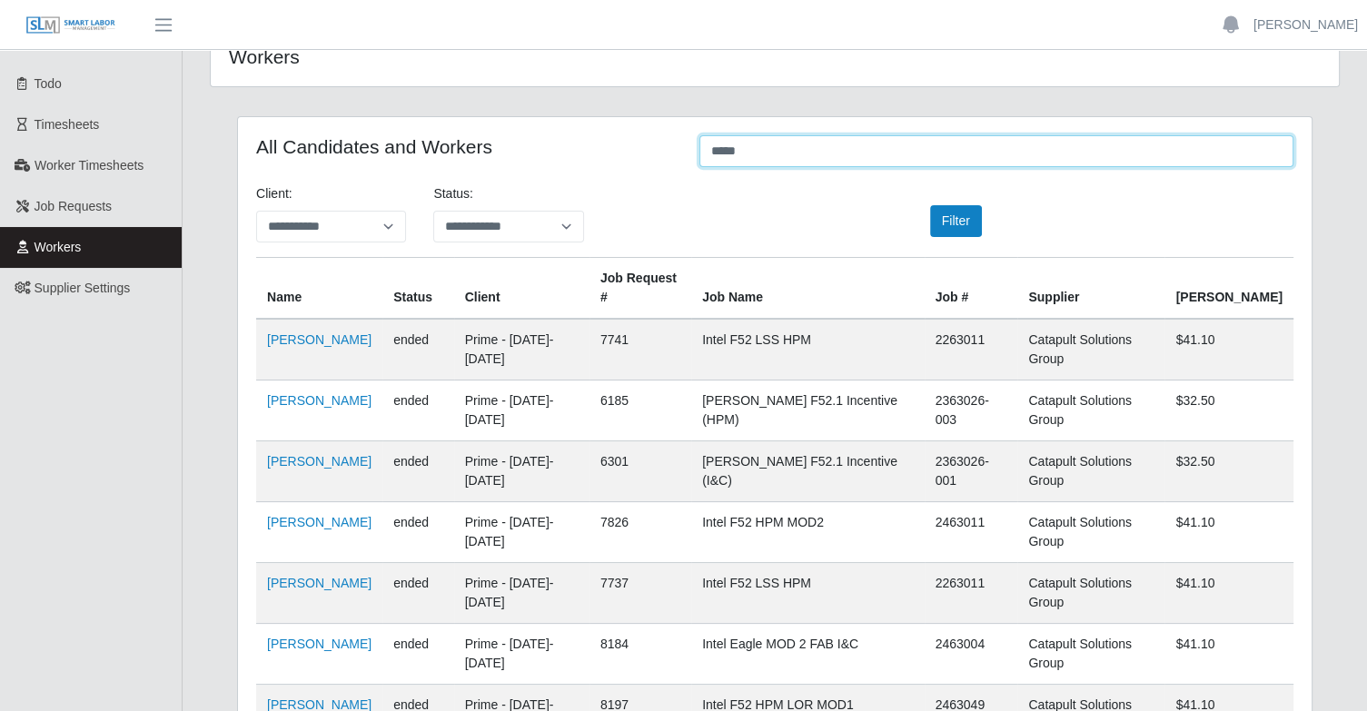
scroll to position [91, 0]
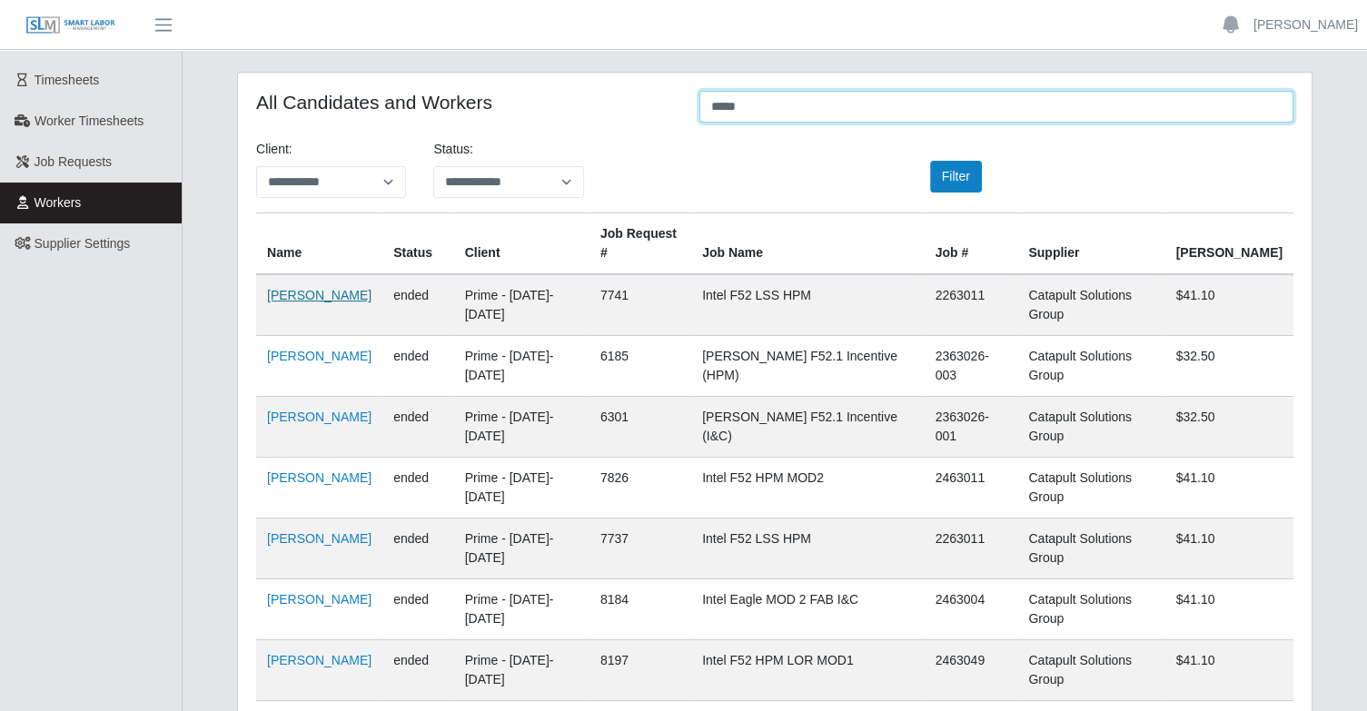
type input "****"
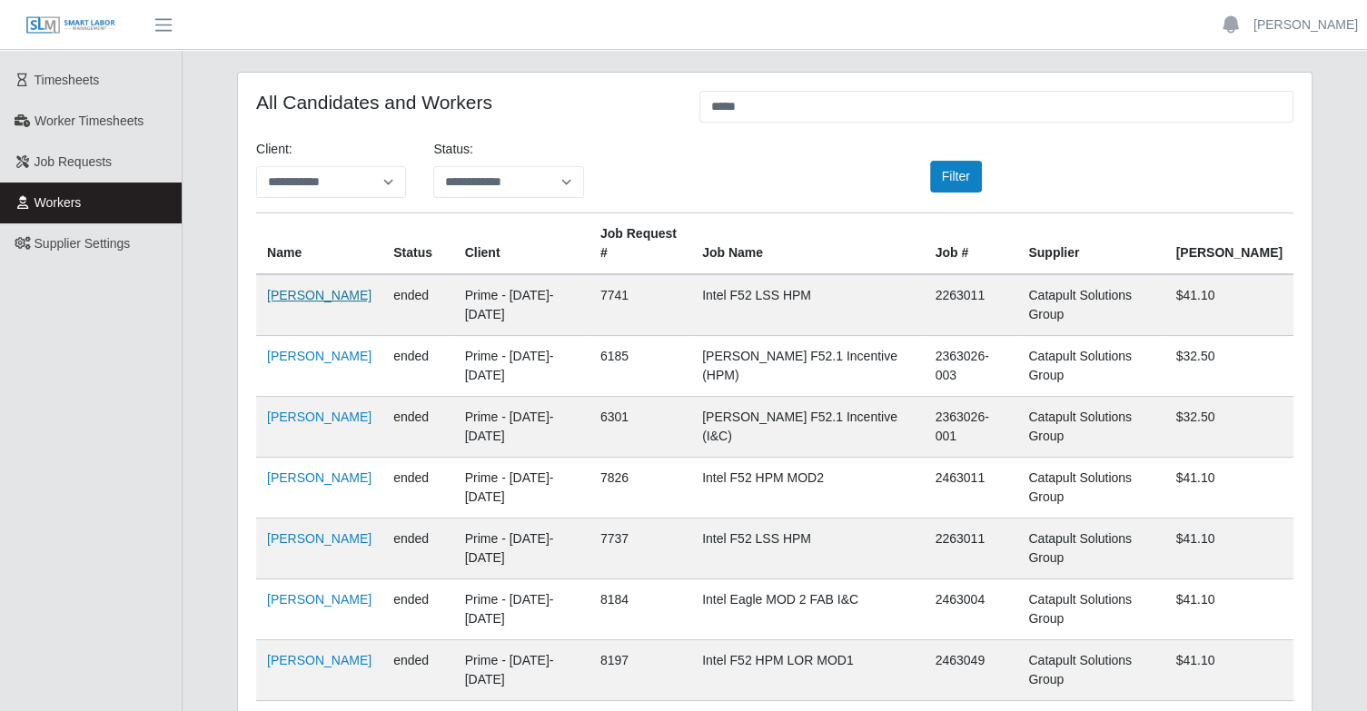
click at [341, 288] on link "[PERSON_NAME]" at bounding box center [319, 295] width 104 height 15
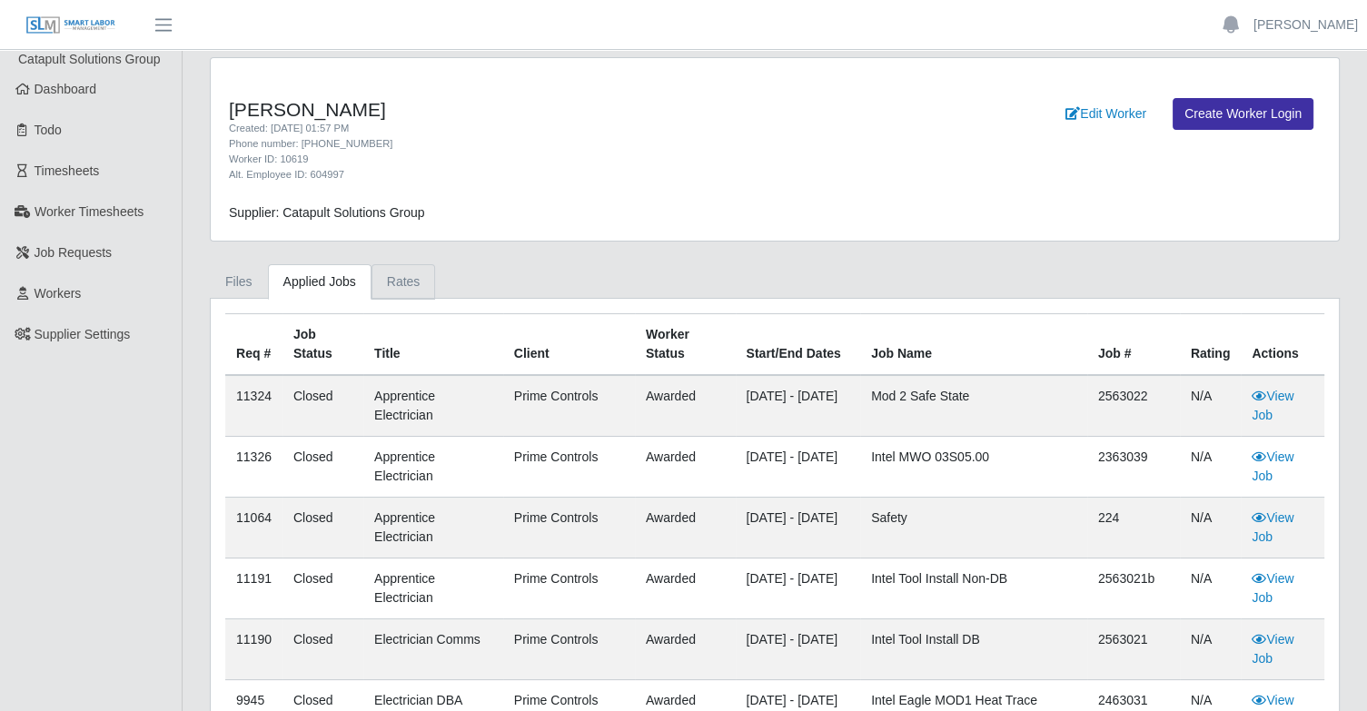
click at [412, 285] on link "Rates" at bounding box center [403, 281] width 64 height 35
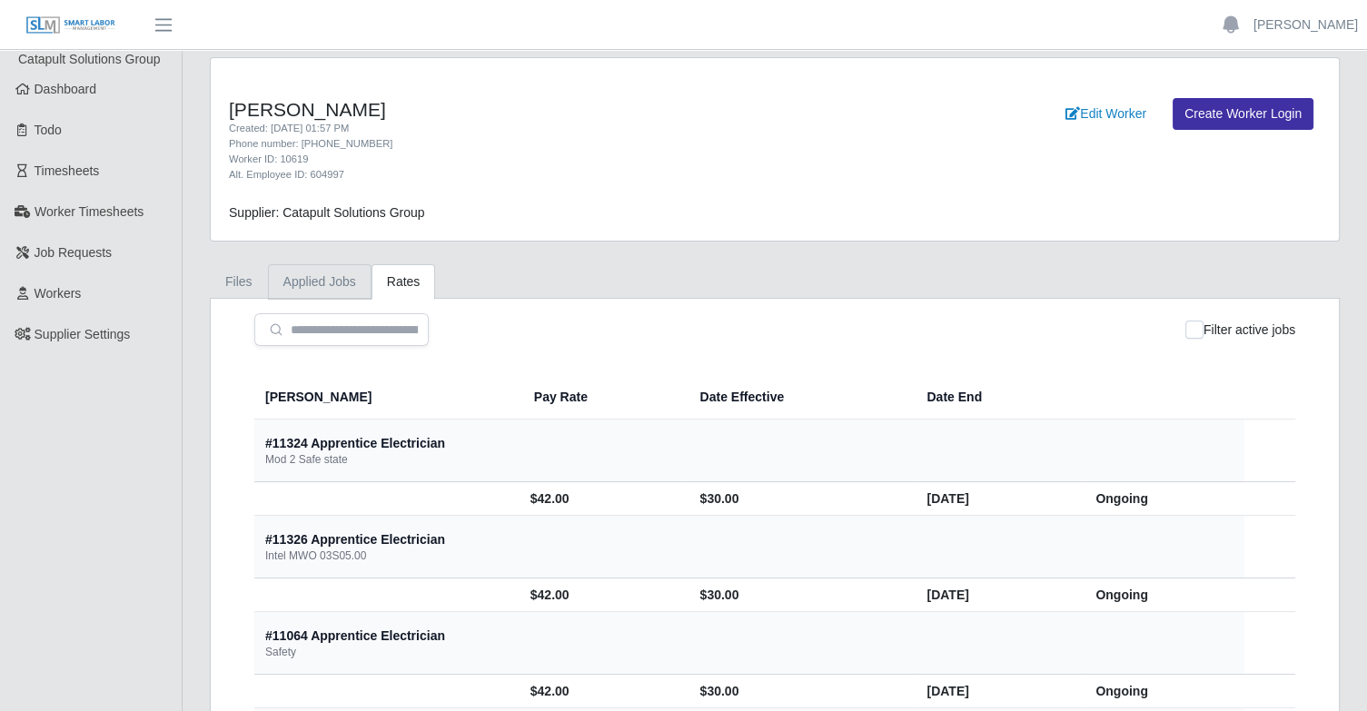
click at [316, 279] on link "Applied Jobs" at bounding box center [320, 281] width 104 height 35
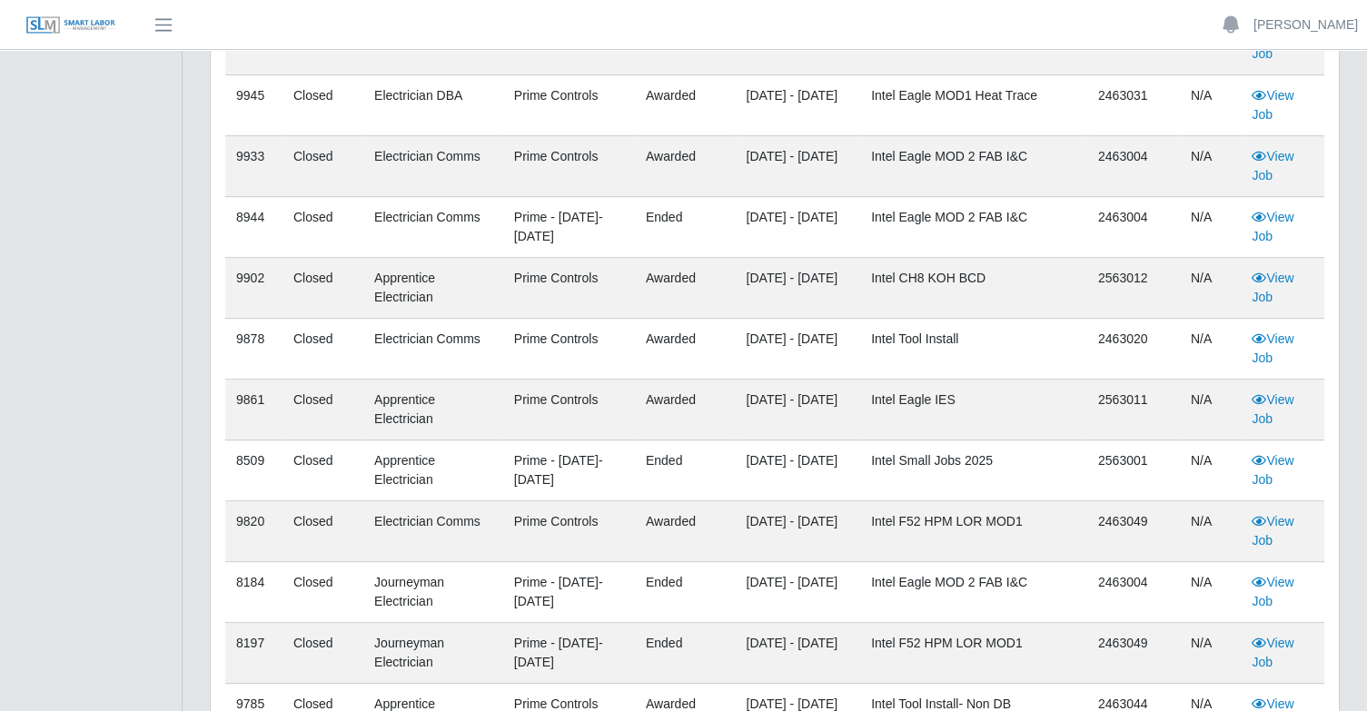
scroll to position [636, 0]
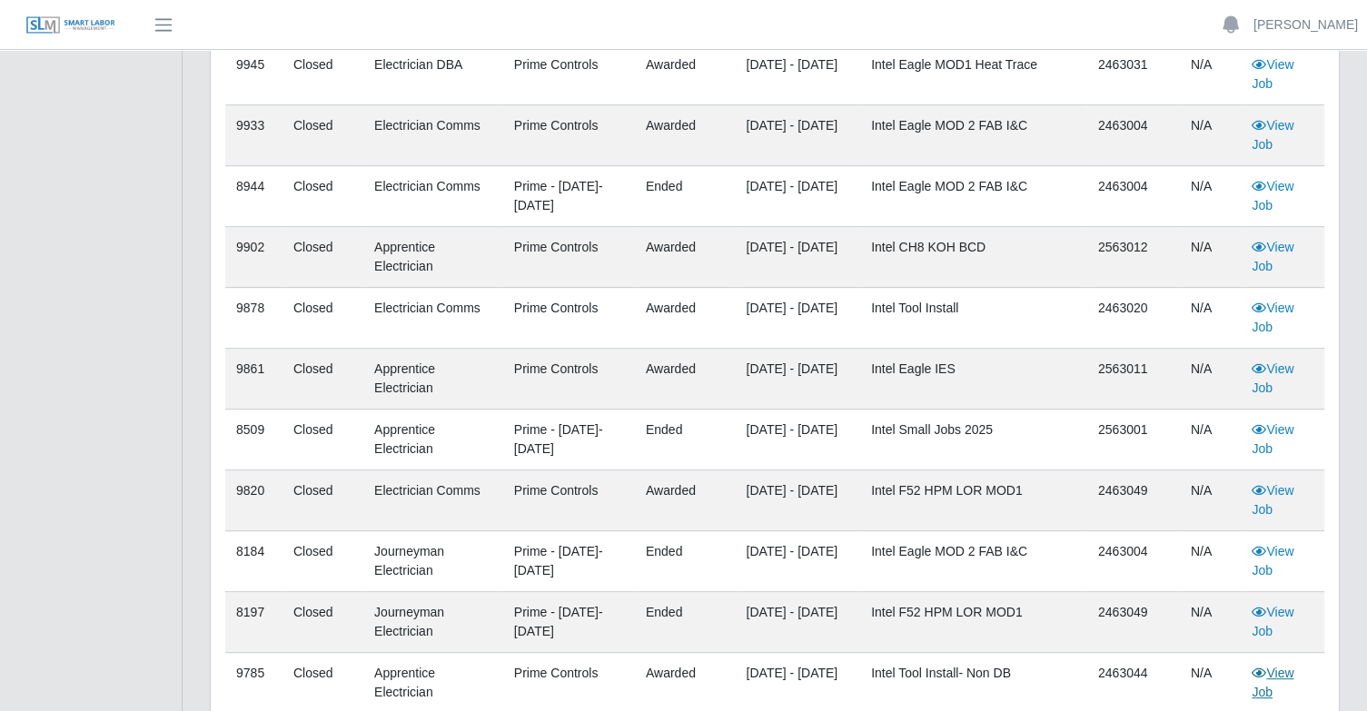
click at [1279, 669] on link "View Job" at bounding box center [1272, 683] width 42 height 34
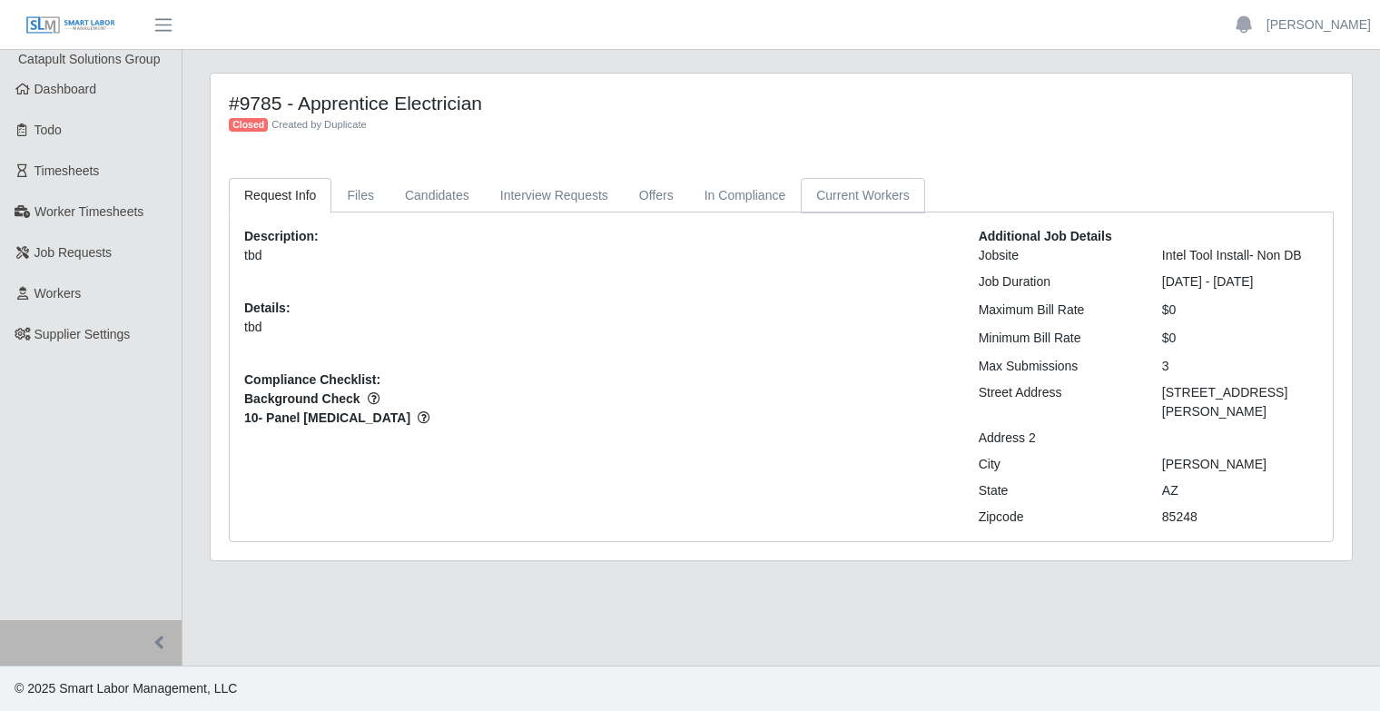
click at [839, 208] on link "Current Workers" at bounding box center [863, 195] width 124 height 35
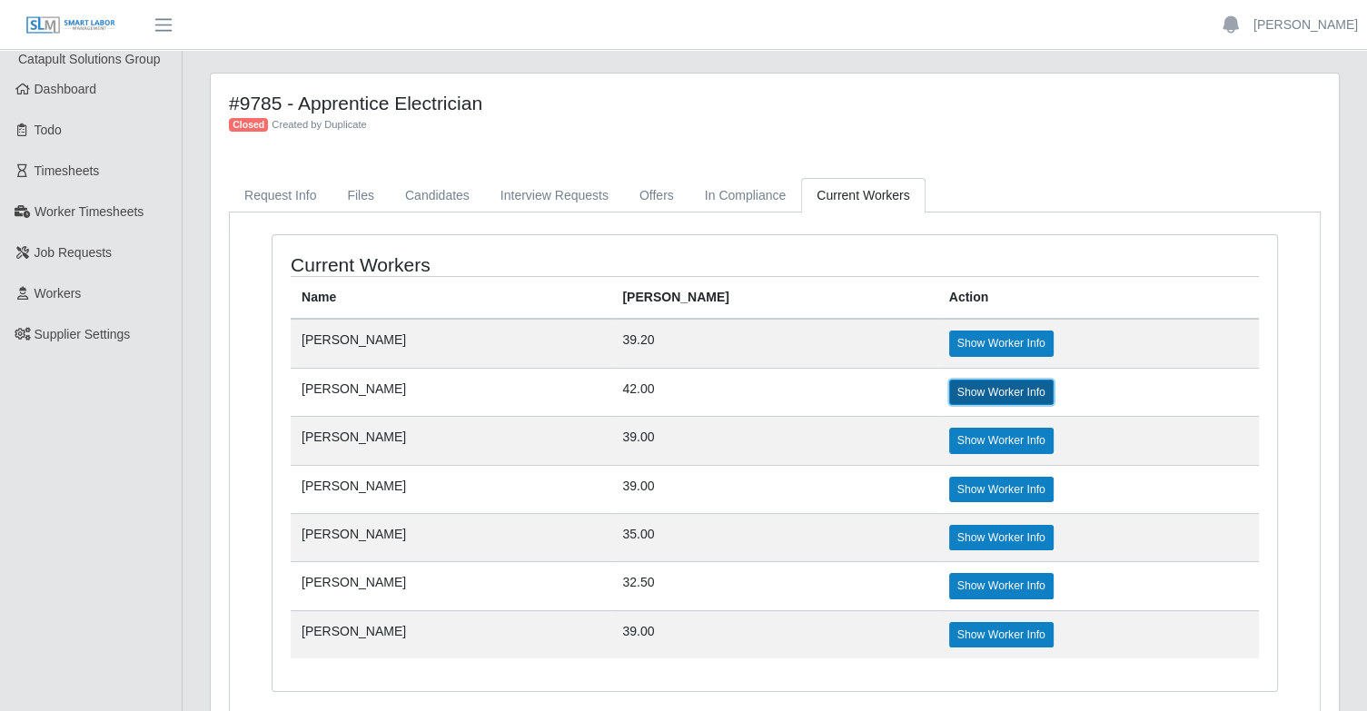
click at [968, 395] on link "Show Worker Info" at bounding box center [1001, 392] width 104 height 25
